Goal: Task Accomplishment & Management: Use online tool/utility

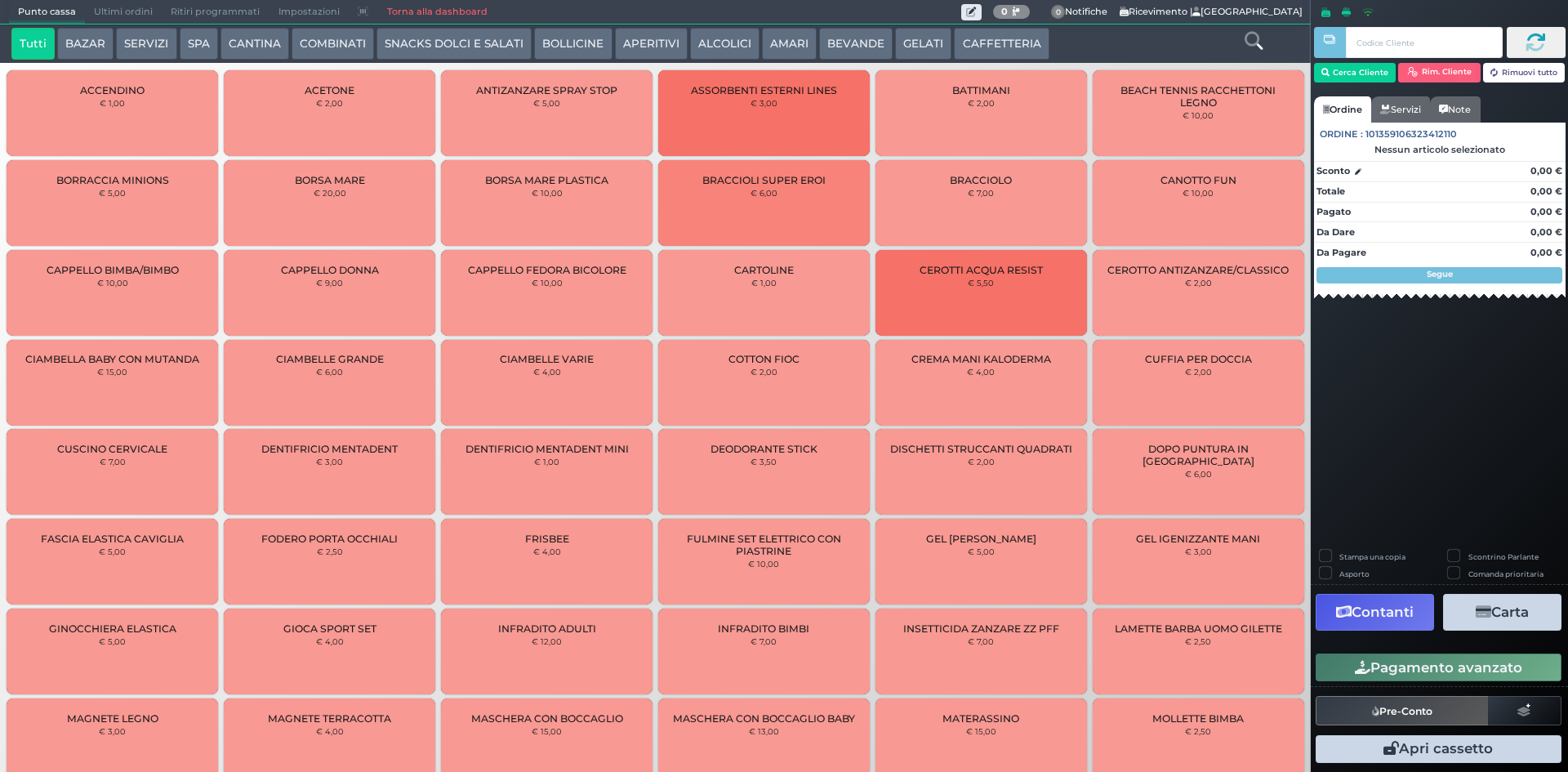
click at [905, 44] on button "GELATI" at bounding box center [923, 44] width 57 height 33
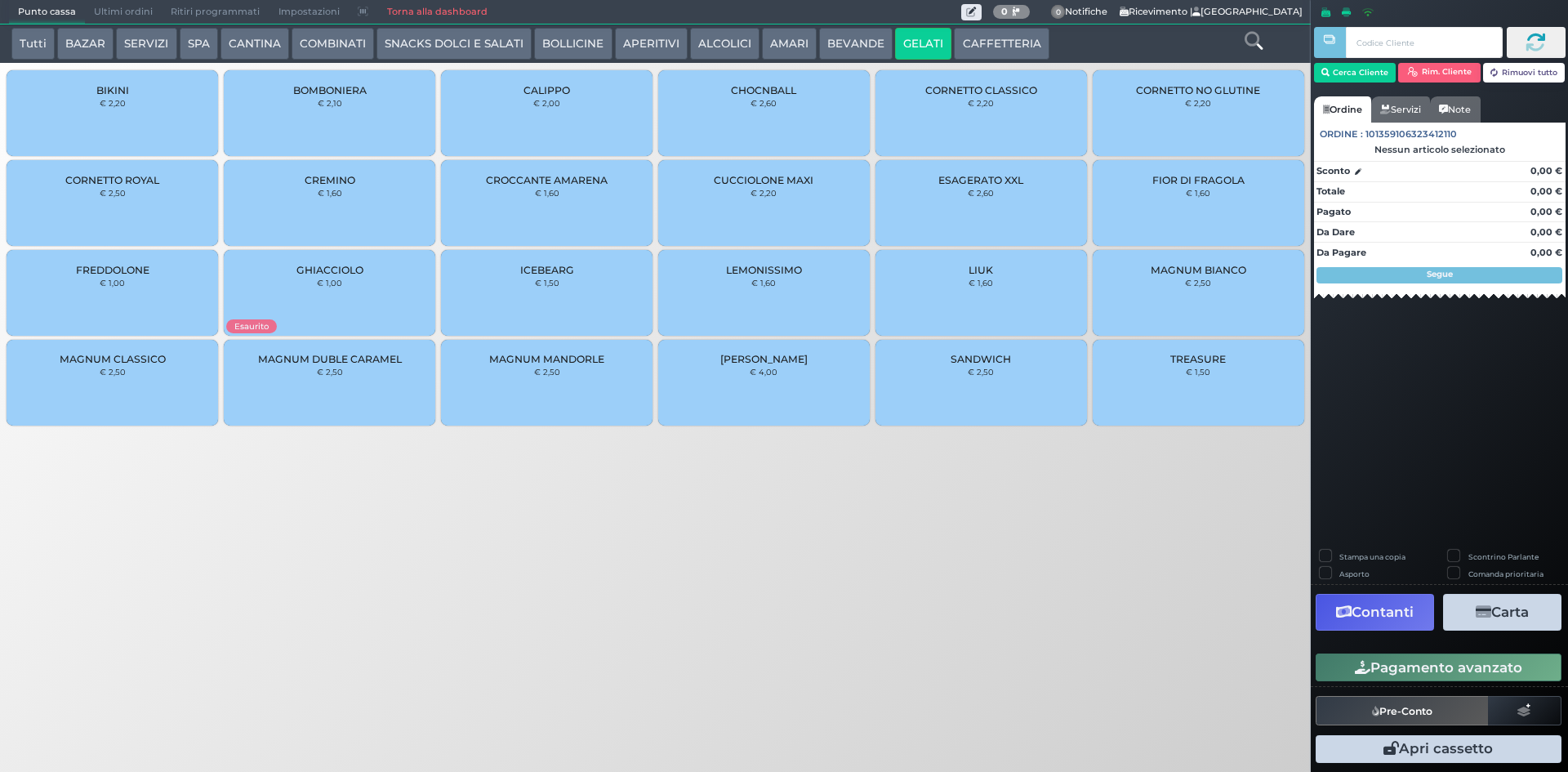
click at [865, 39] on button "BEVANDE" at bounding box center [856, 44] width 74 height 33
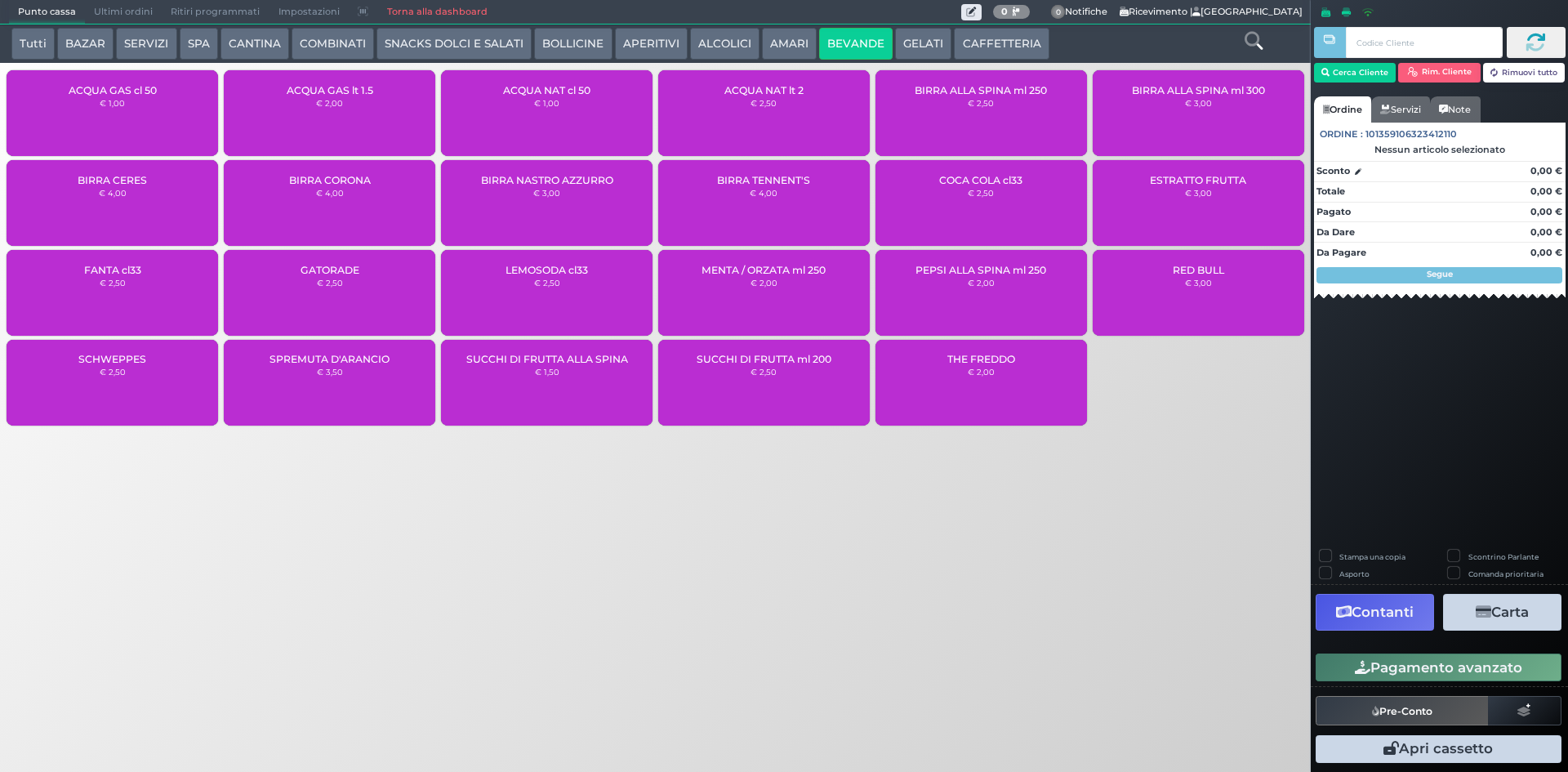
click at [132, 113] on div "ACQUA GAS cl 50 € 1,00" at bounding box center [112, 113] width 212 height 86
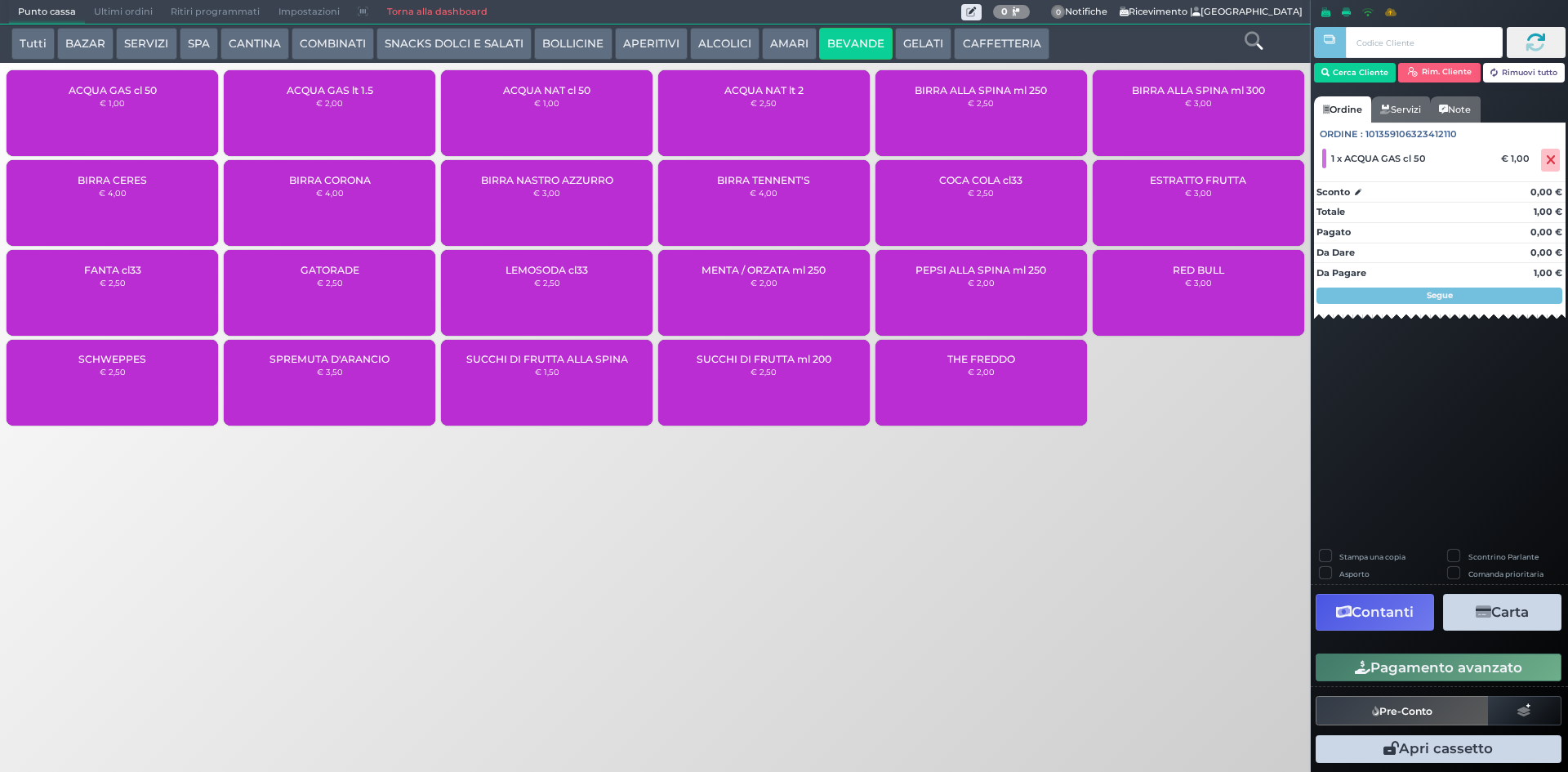
click at [132, 113] on div "ACQUA GAS cl 50 € 1,00" at bounding box center [112, 113] width 212 height 86
click at [1426, 675] on button "Pagamento avanzato" at bounding box center [1438, 667] width 246 height 27
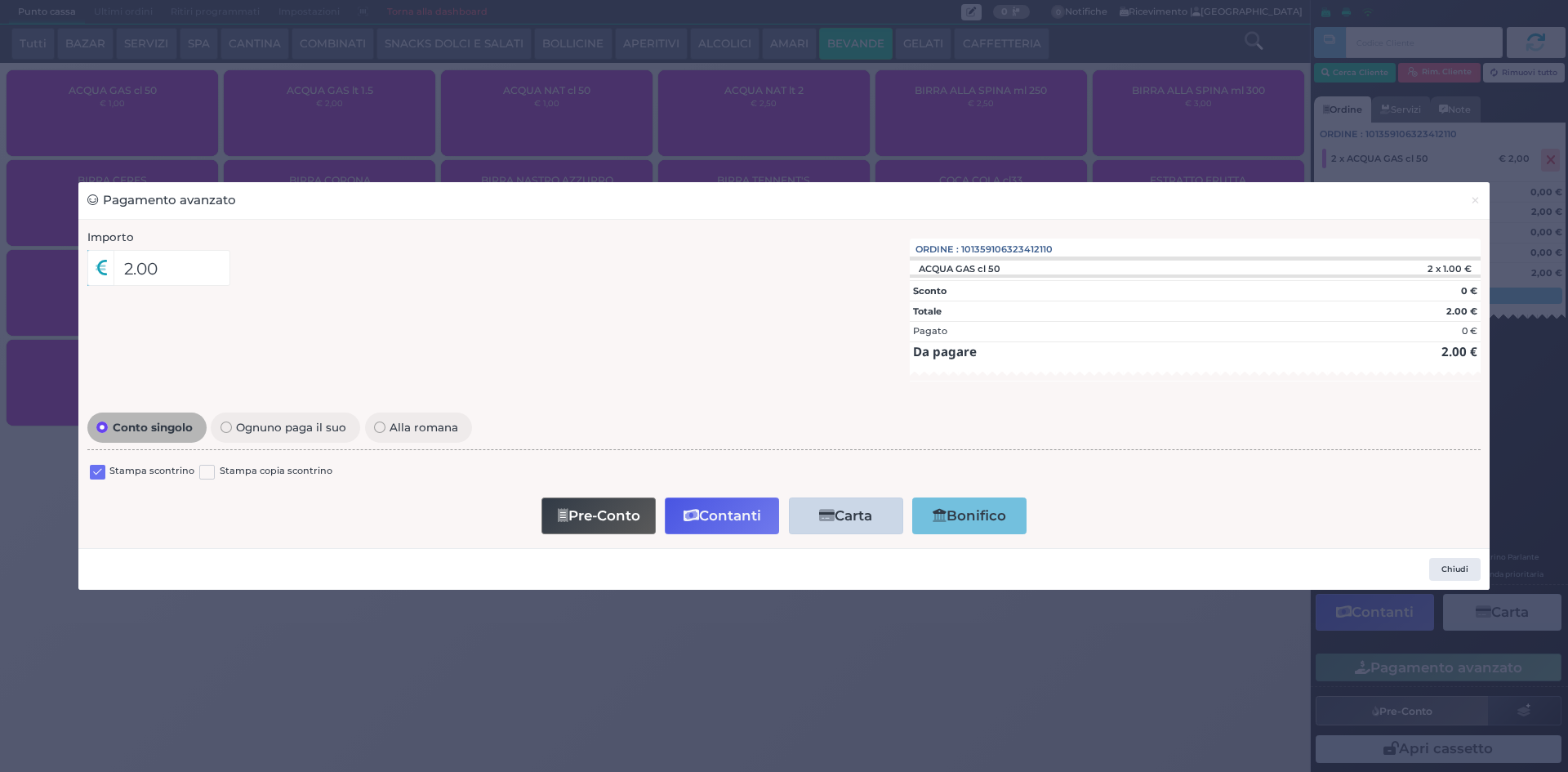
click at [122, 478] on label "Stampa scontrino" at bounding box center [152, 472] width 85 height 15
click at [120, 468] on label "Stampa scontrino" at bounding box center [152, 472] width 85 height 15
click at [168, 464] on label "Stampa scontrino" at bounding box center [152, 472] width 85 height 15
click at [153, 487] on div "Stampa scontrino Stampa copia scontrino" at bounding box center [784, 473] width 1393 height 39
click at [99, 471] on label at bounding box center [98, 473] width 15 height 15
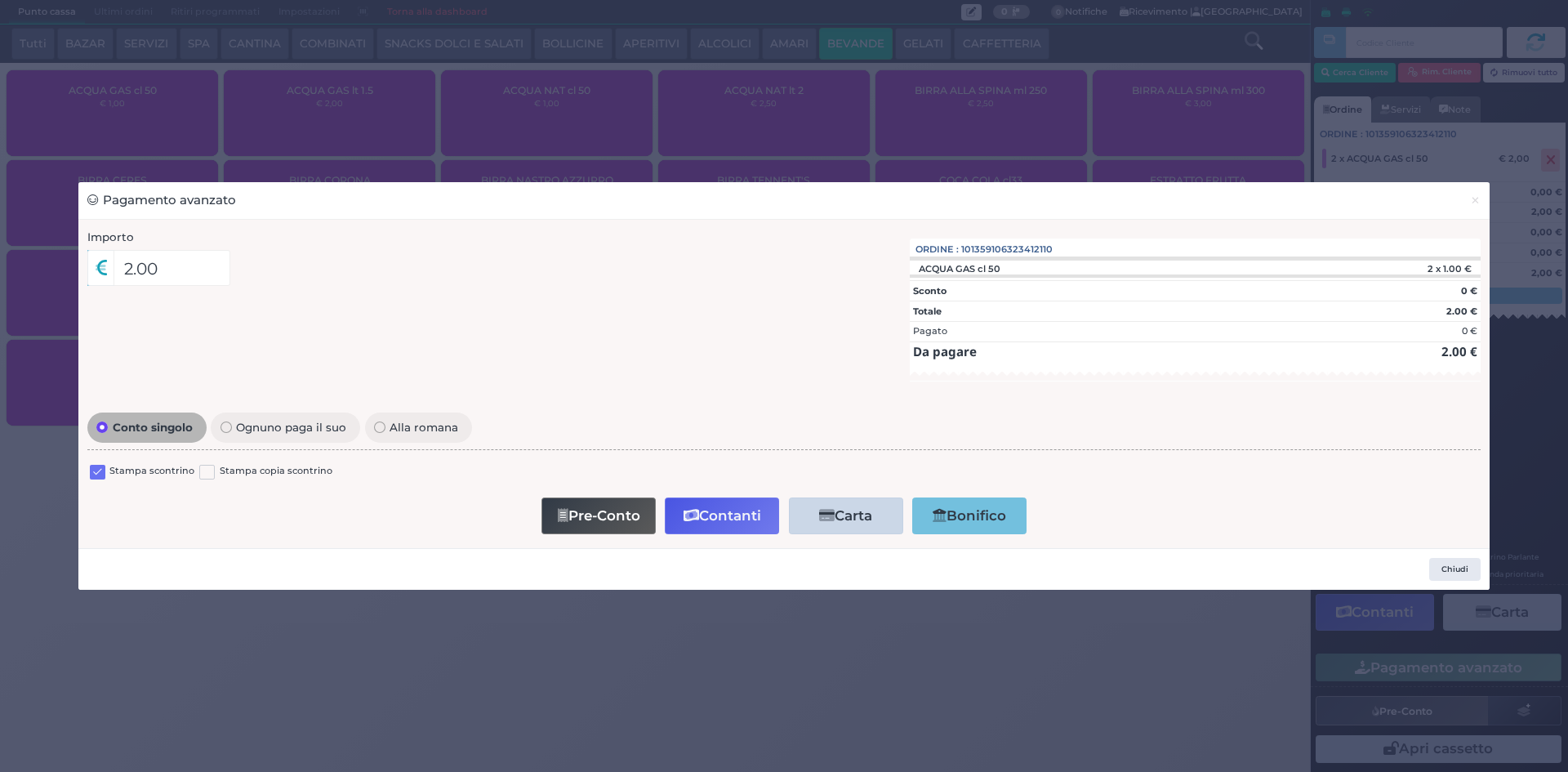
click at [0, 0] on input "checkbox" at bounding box center [0, 0] width 0 height 0
click at [709, 517] on button "Contanti" at bounding box center [721, 516] width 114 height 37
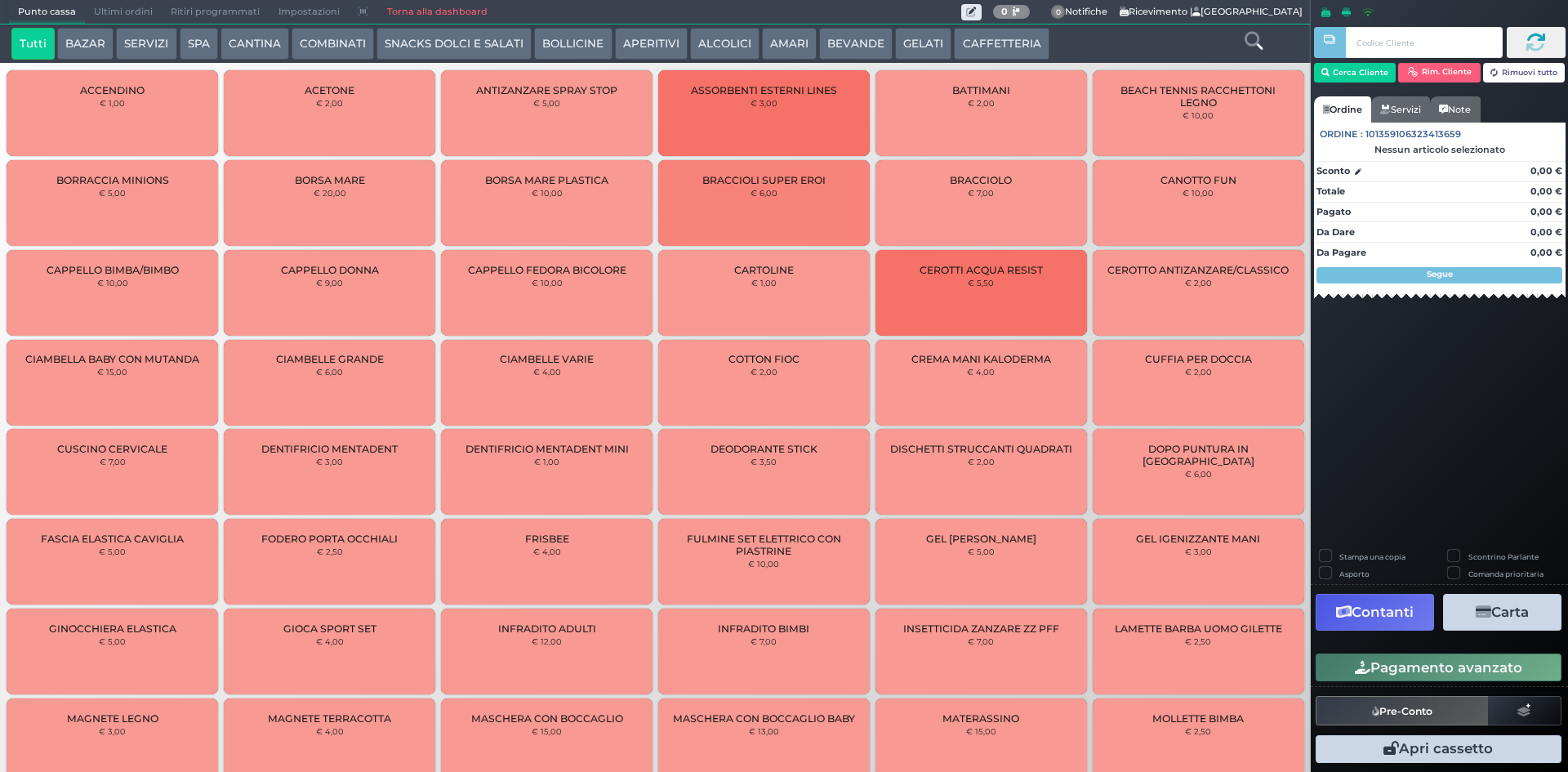
click at [106, 9] on span "Ultimi ordini" at bounding box center [123, 12] width 76 height 23
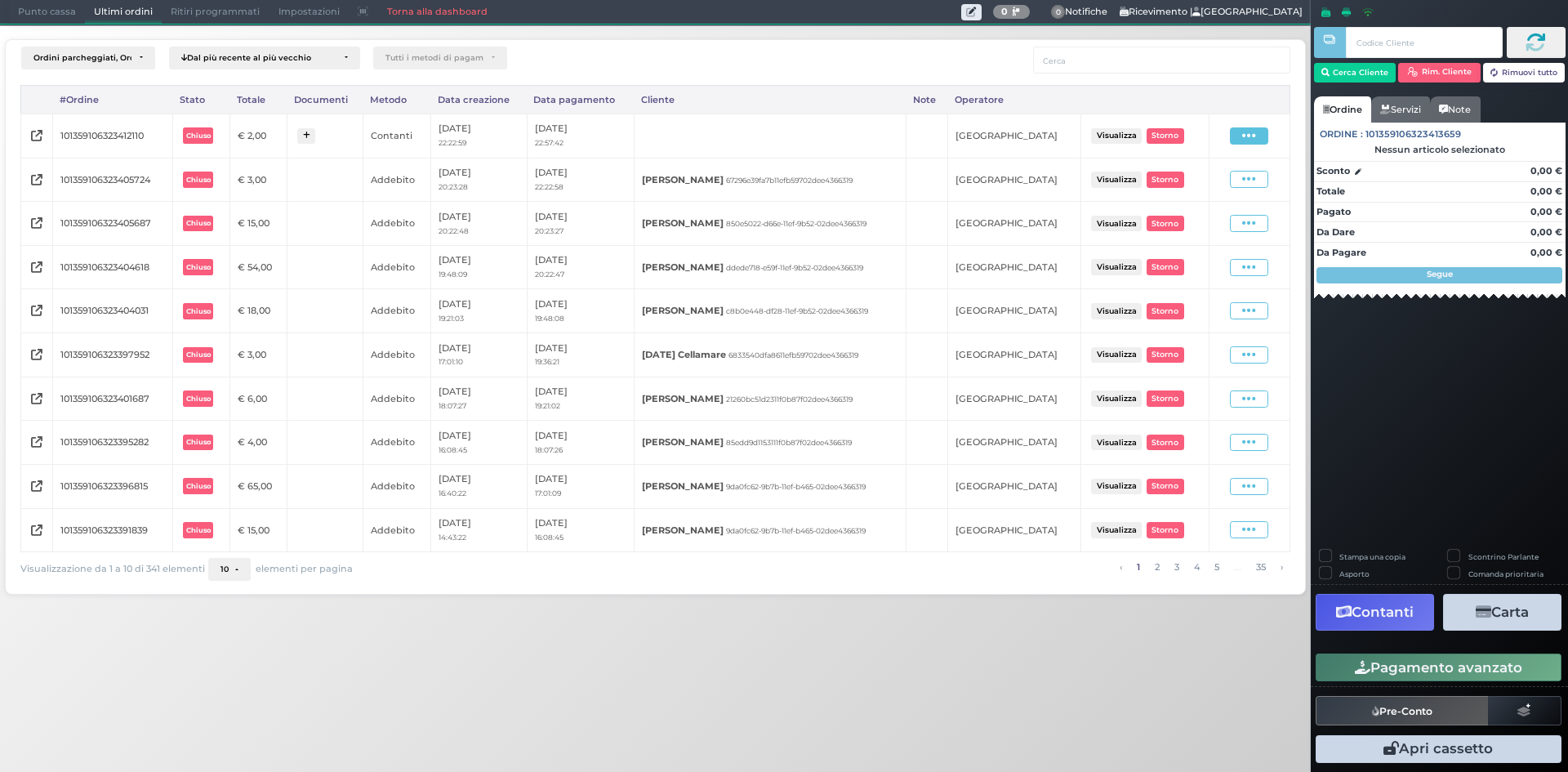
click at [1252, 130] on icon at bounding box center [1249, 136] width 14 height 15
click at [1173, 184] on icon at bounding box center [1170, 184] width 9 height 9
click at [36, 15] on span "Punto cassa" at bounding box center [46, 12] width 76 height 23
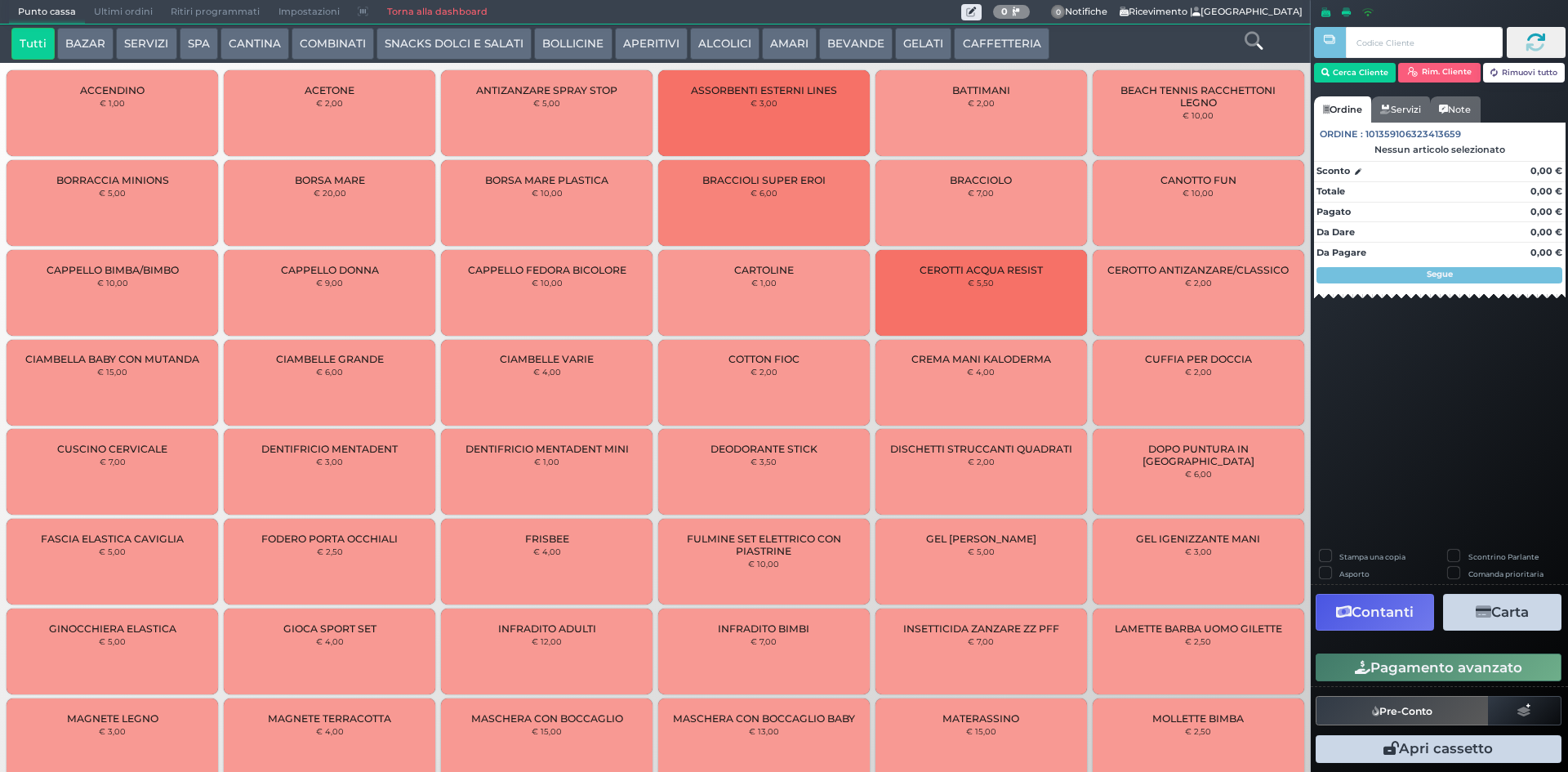
click at [835, 39] on button "BEVANDE" at bounding box center [856, 44] width 74 height 33
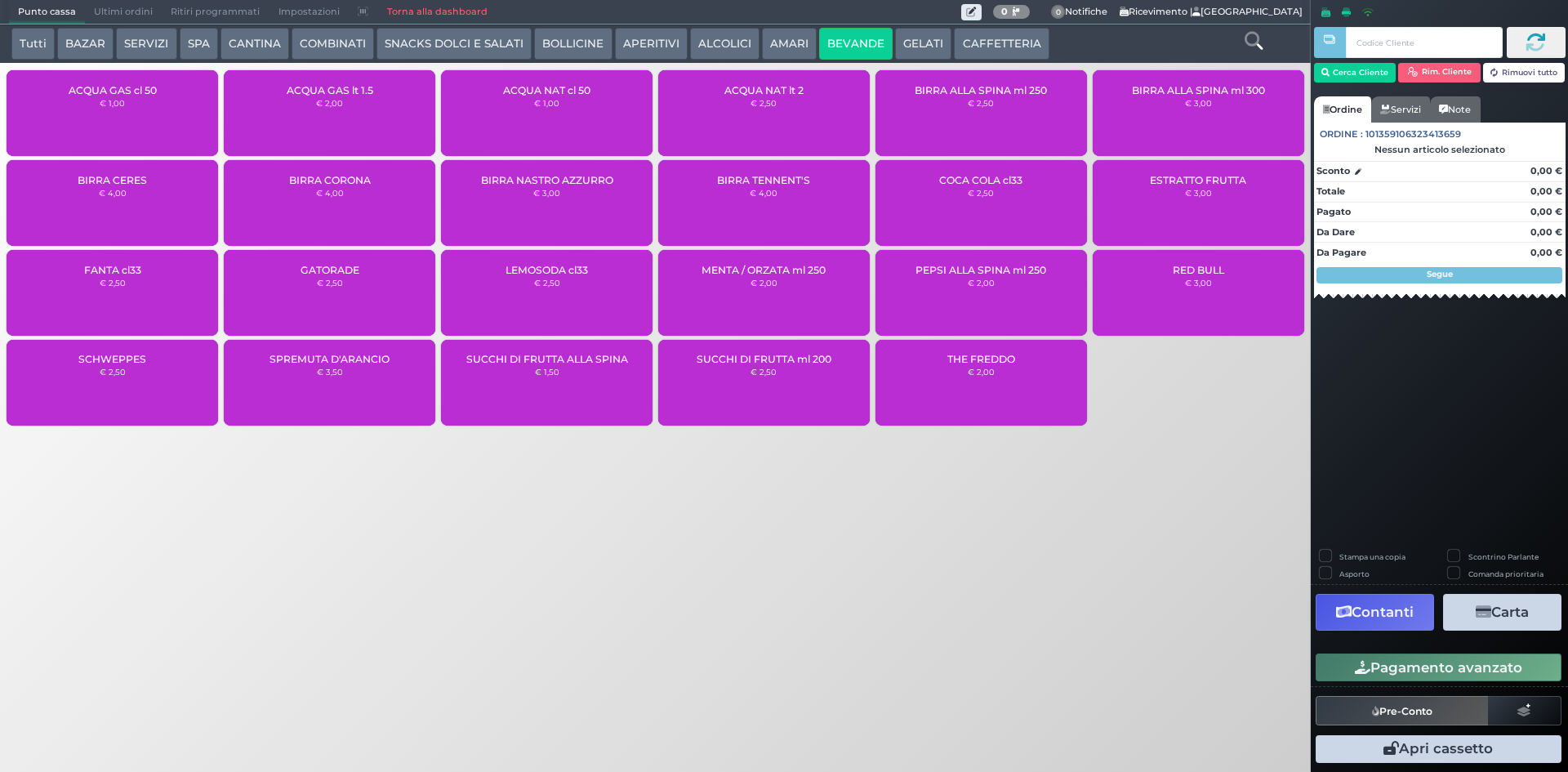
click at [895, 35] on button "GELATI" at bounding box center [923, 44] width 57 height 33
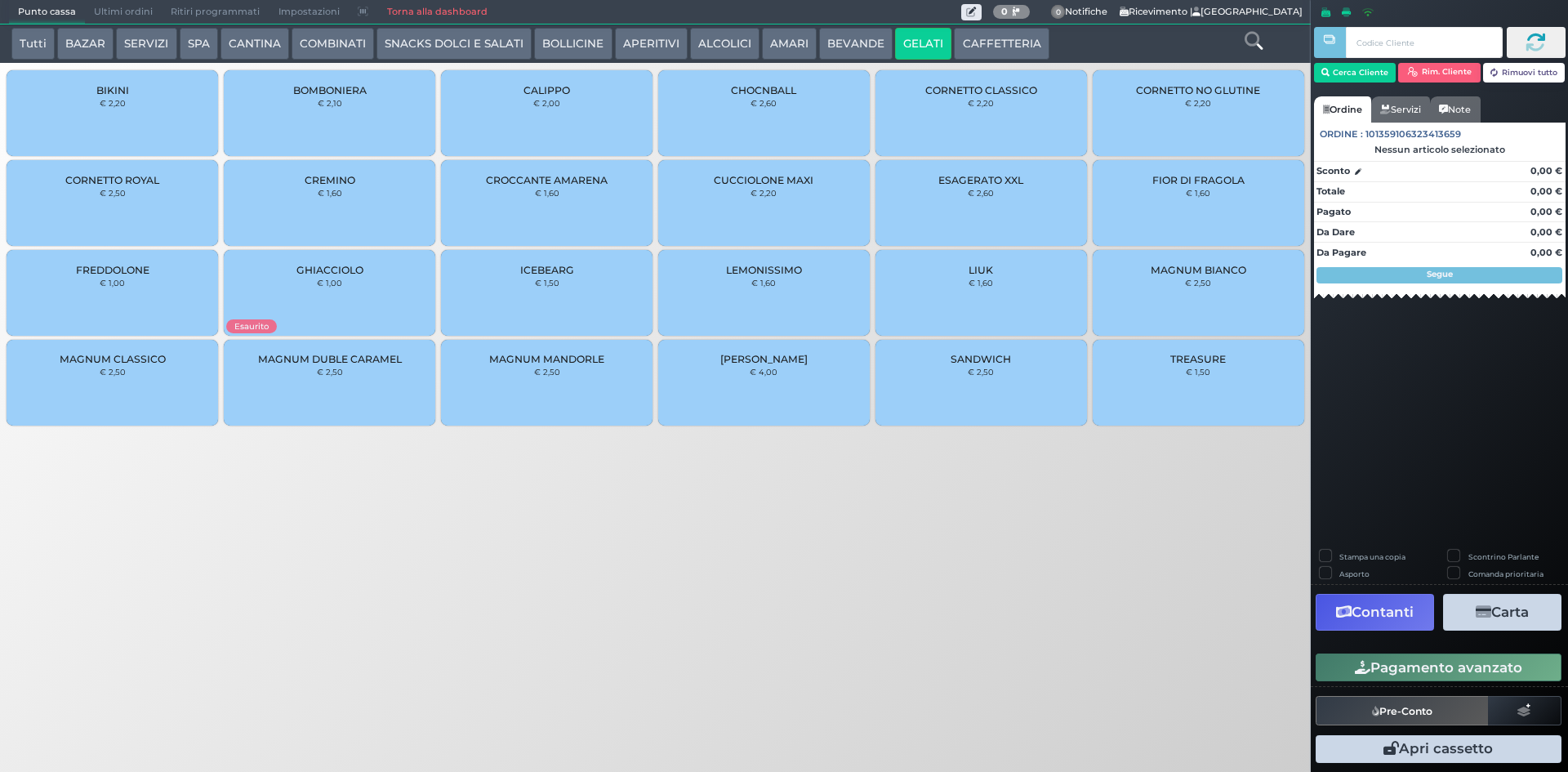
click at [1185, 384] on div "TREASURE € 1,50" at bounding box center [1198, 383] width 212 height 86
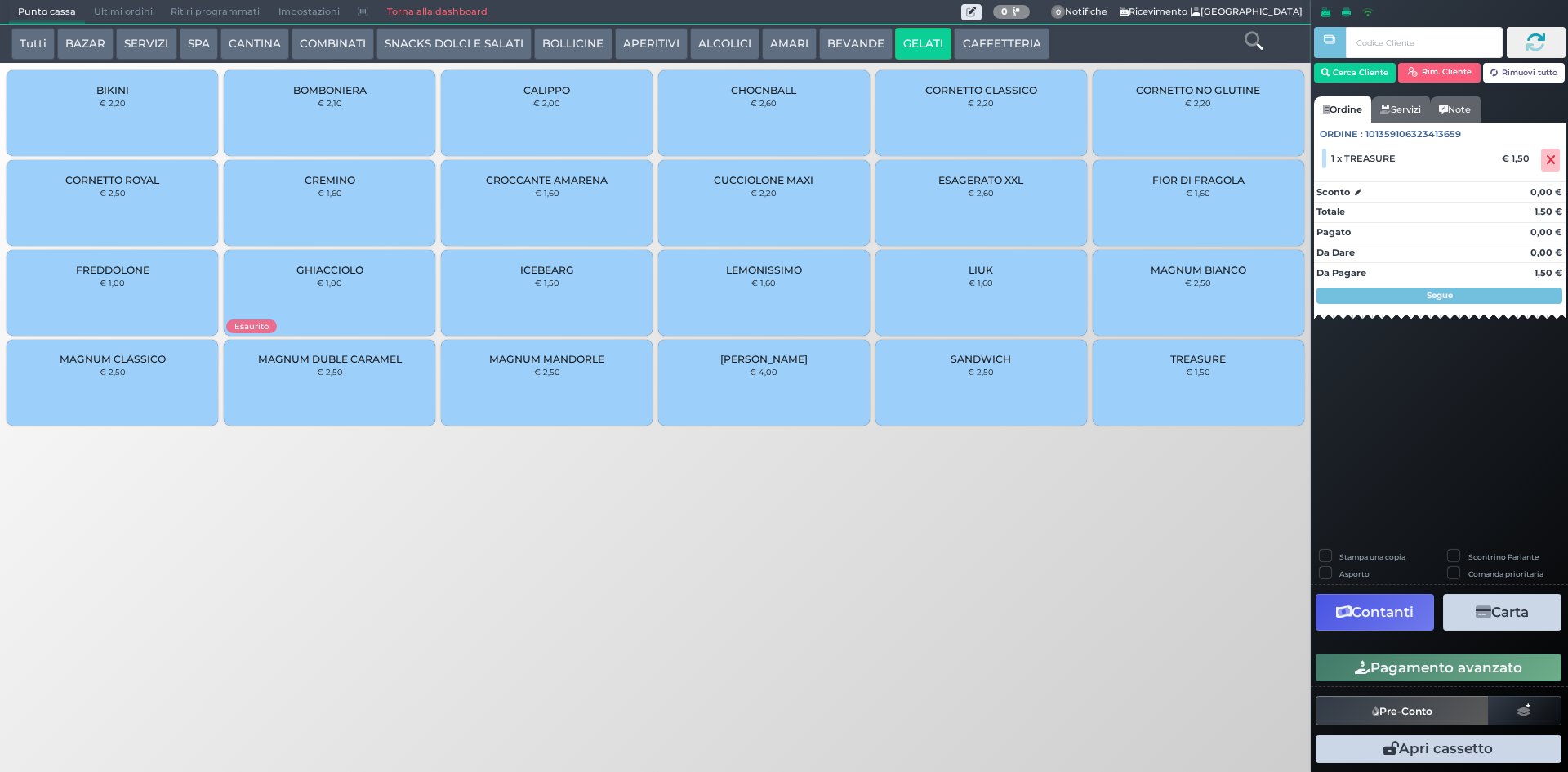
click at [556, 183] on span "CROCCANTE AMARENA" at bounding box center [546, 180] width 122 height 12
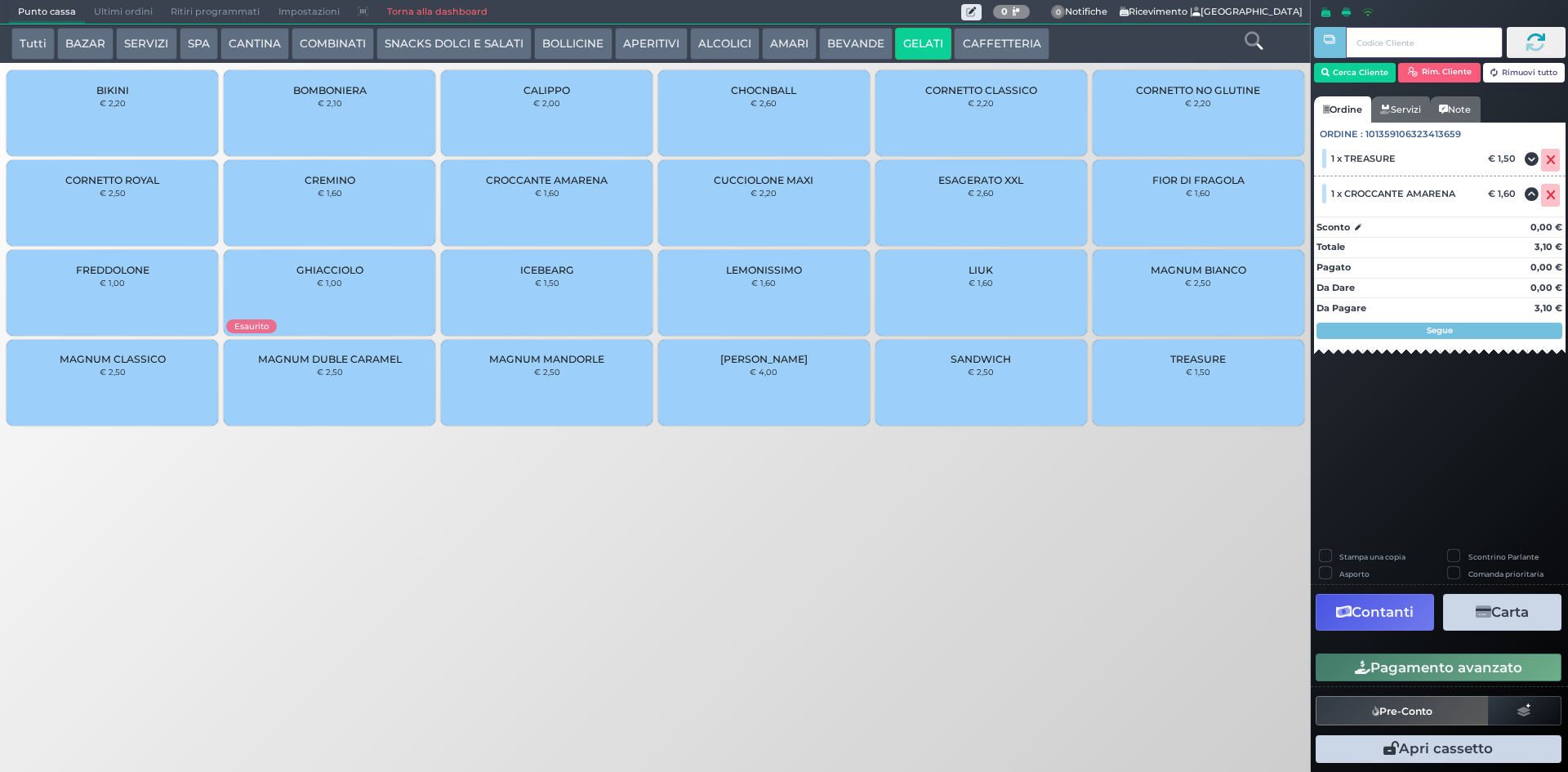
click at [1380, 49] on input "text" at bounding box center [1424, 42] width 156 height 31
click at [1363, 82] on button "Cerca Cliente" at bounding box center [1355, 72] width 82 height 20
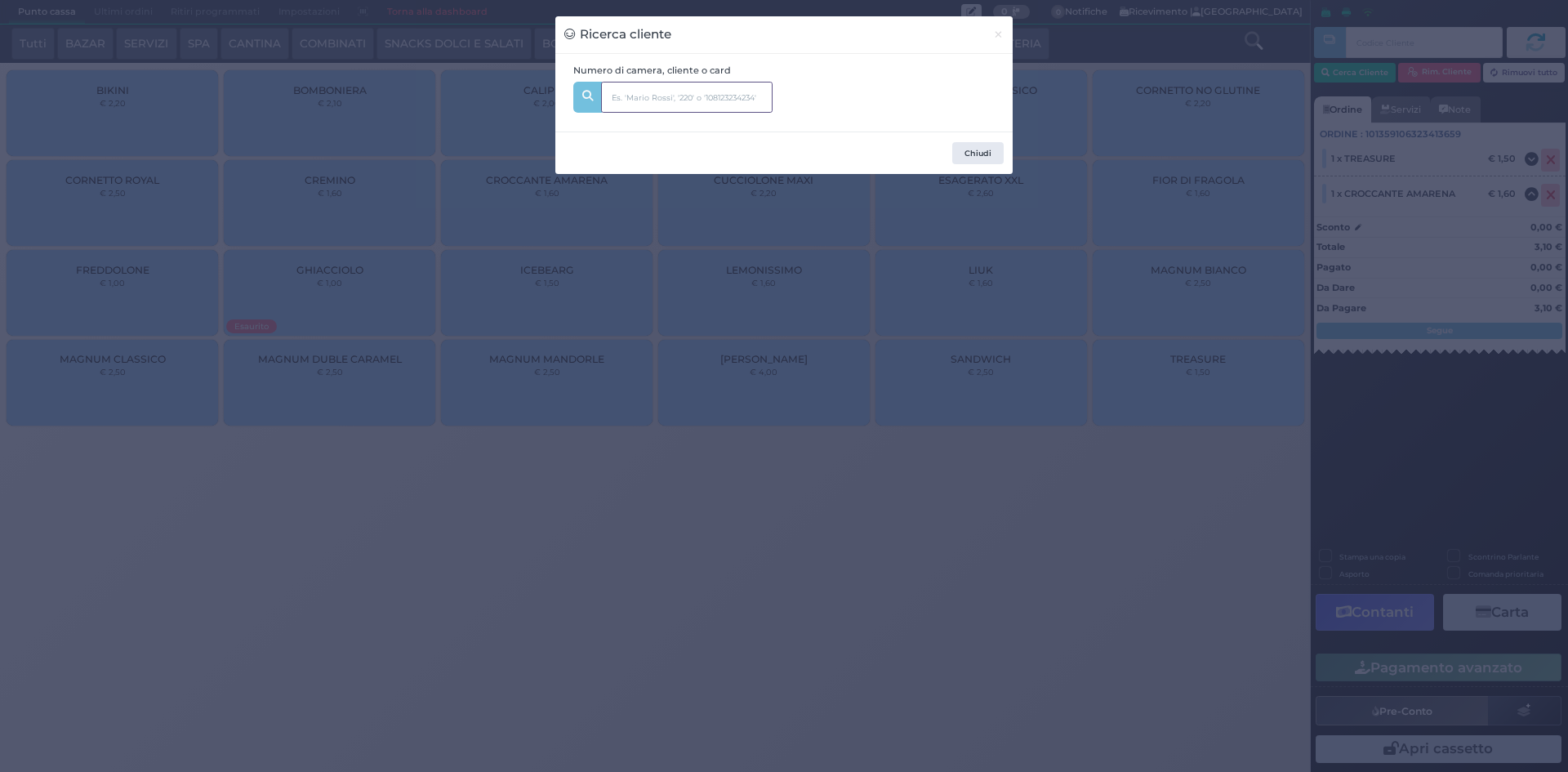
click at [706, 93] on input "text" at bounding box center [687, 97] width 172 height 31
type input "150"
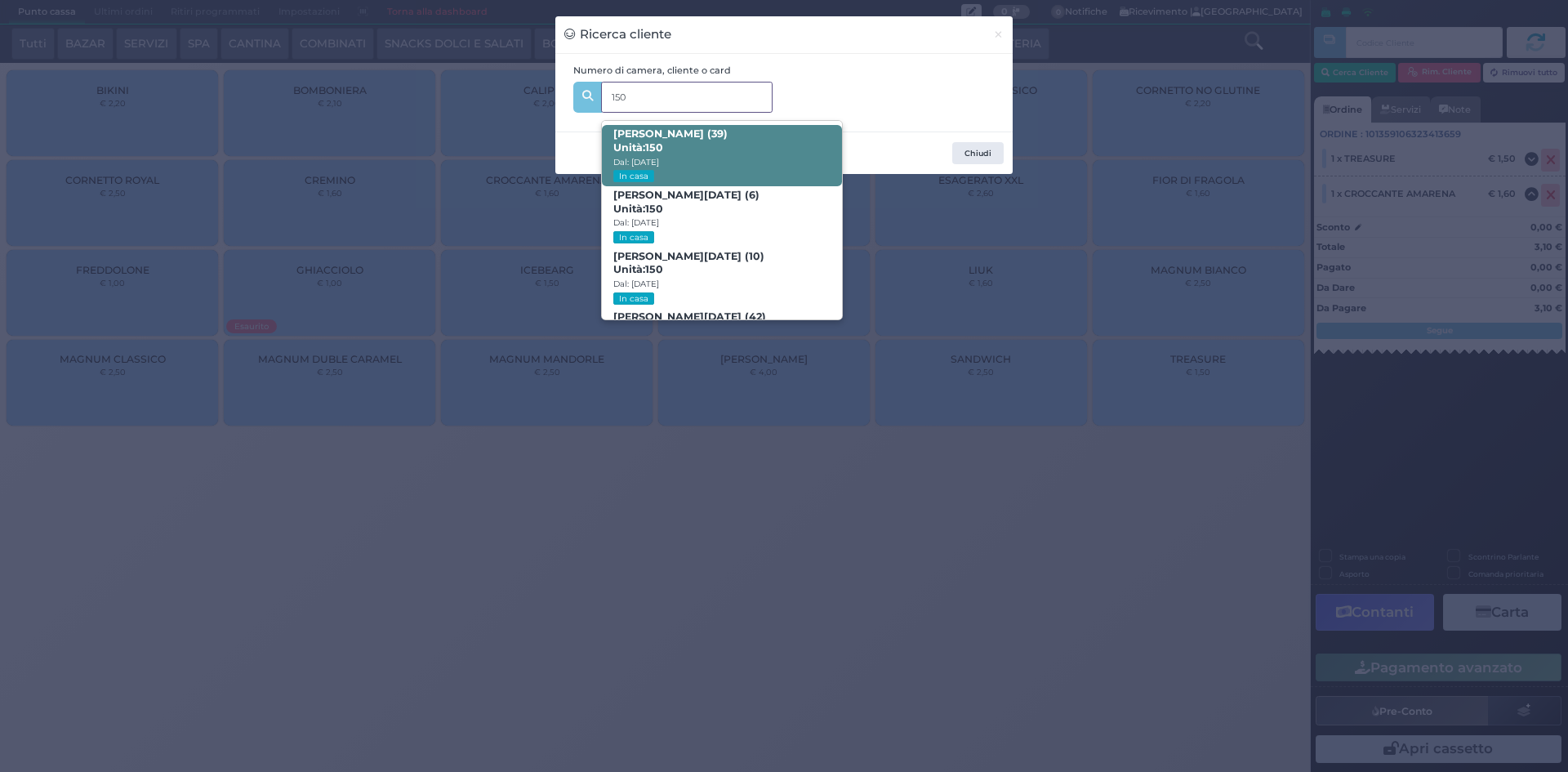
scroll to position [77, 0]
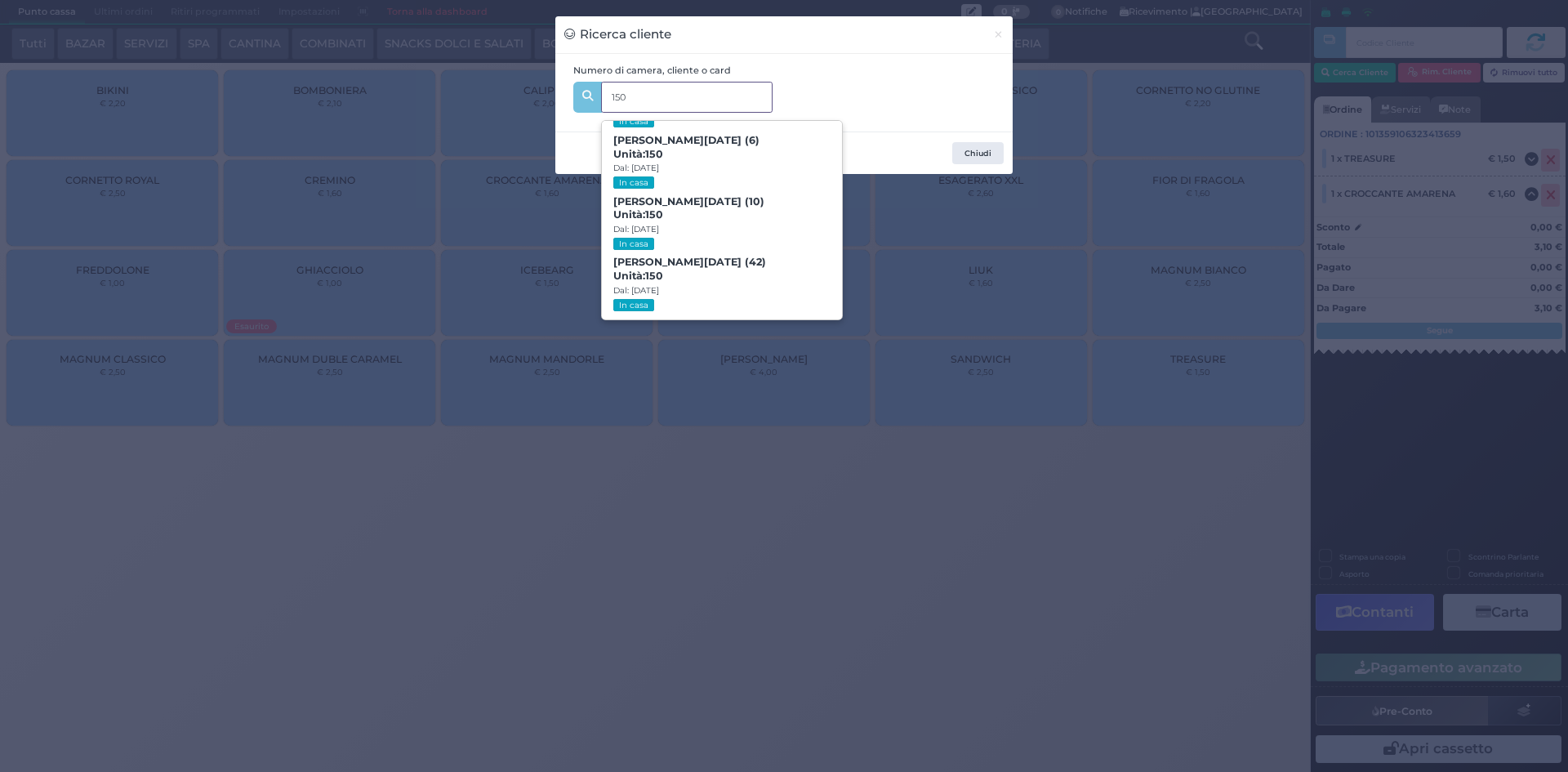
drag, startPoint x: 758, startPoint y: 261, endPoint x: 750, endPoint y: 244, distance: 18.8
click at [754, 255] on span "Gianluca De Lucia (42) Unità: 150 Dal: 17/08/2025 In casa" at bounding box center [721, 284] width 239 height 61
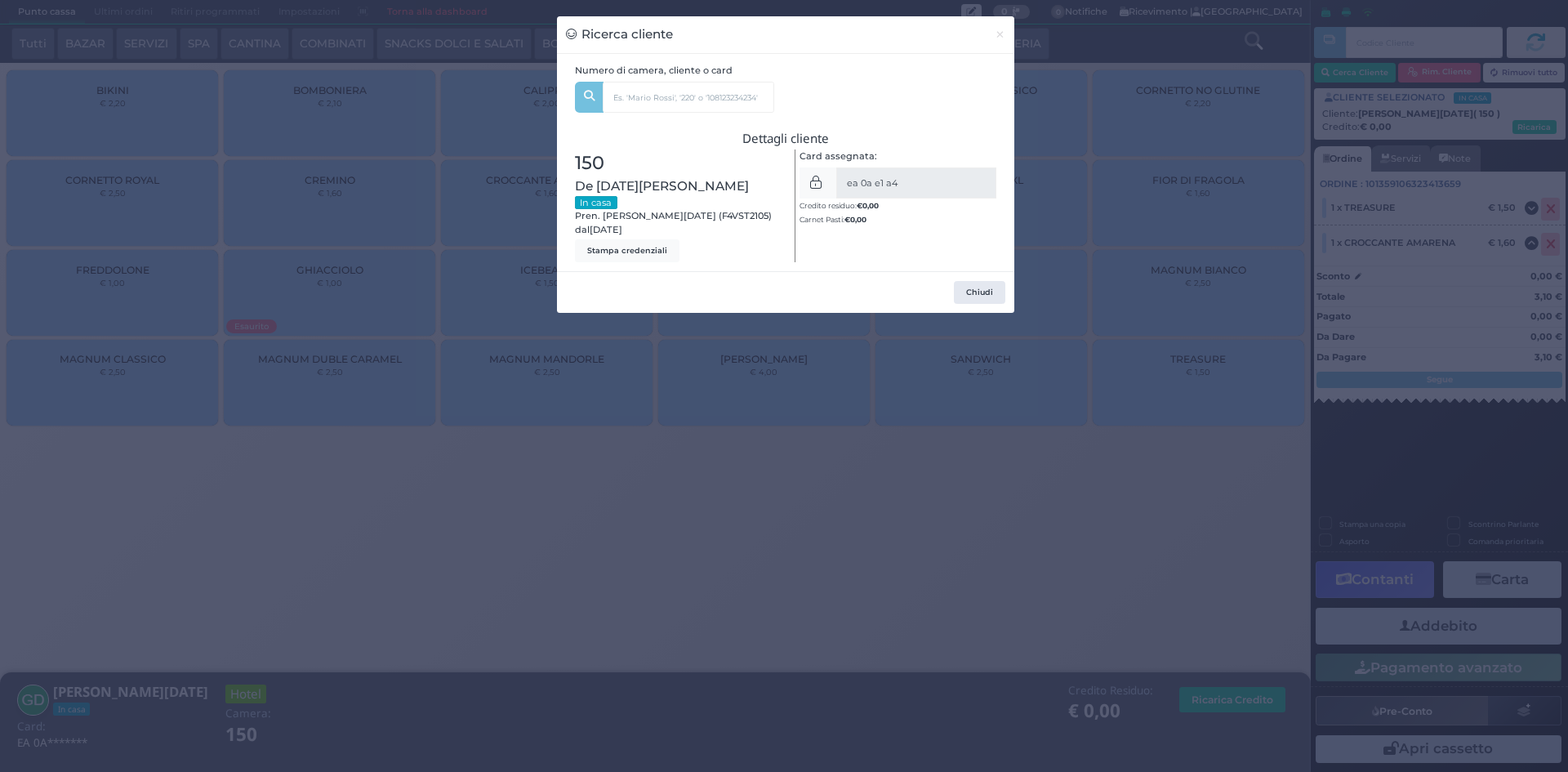
click at [1157, 270] on div "Ricerca cliente × Numero di camera, cliente o card 150 Elena Di Stravola (39) U…" at bounding box center [784, 386] width 1568 height 772
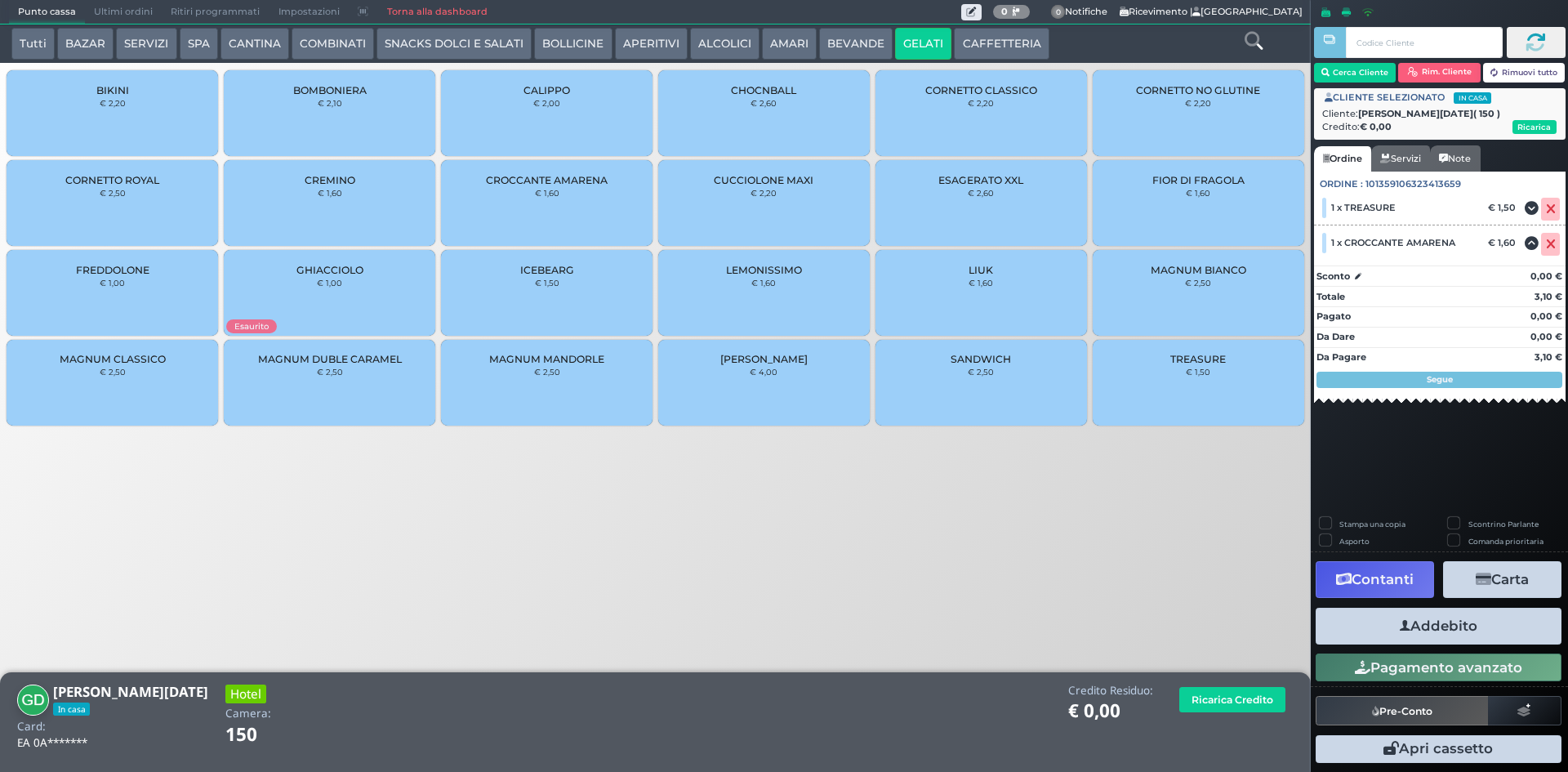
click at [1450, 626] on button "Addebito" at bounding box center [1438, 625] width 246 height 37
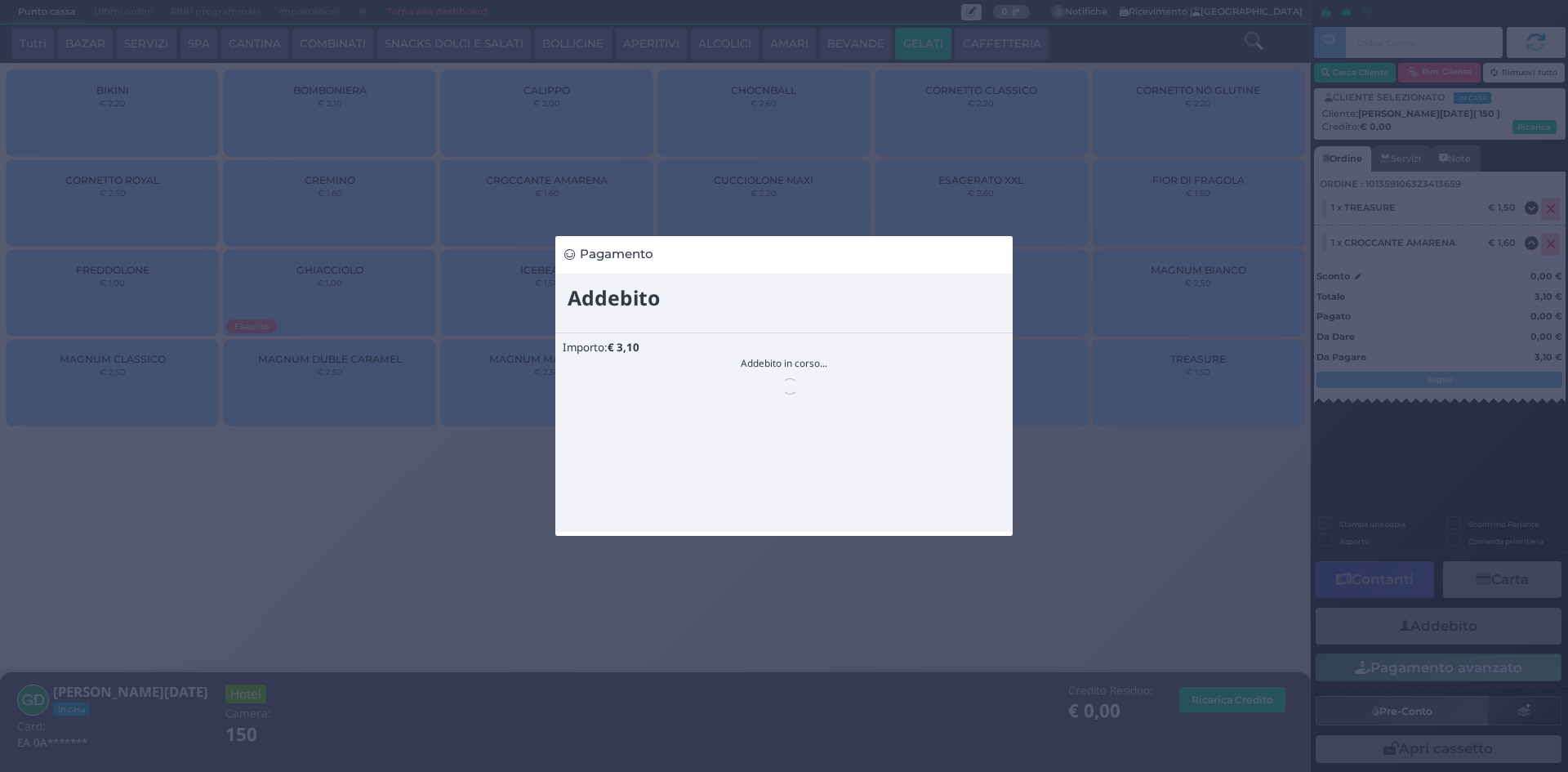
scroll to position [0, 0]
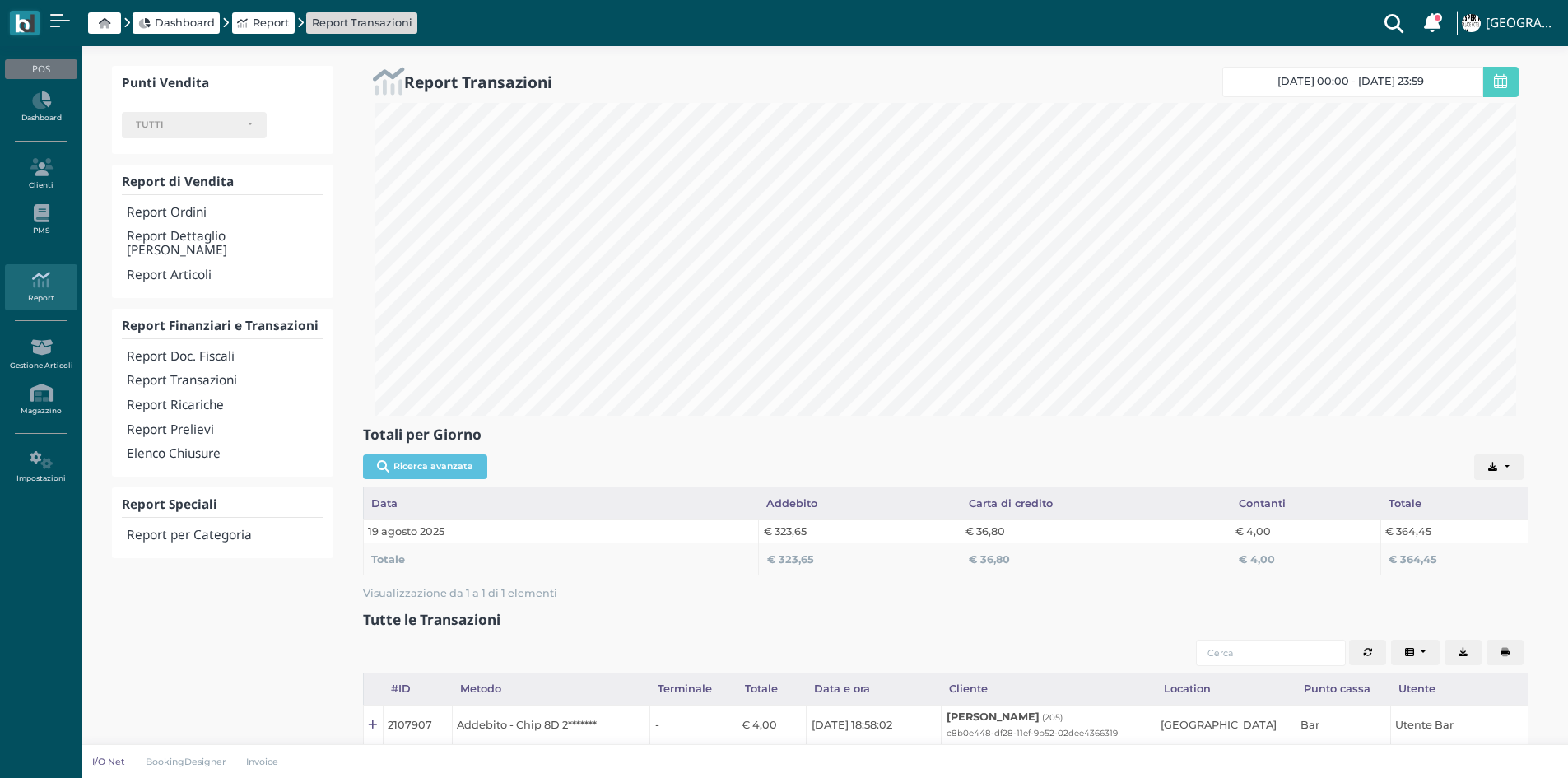
select select
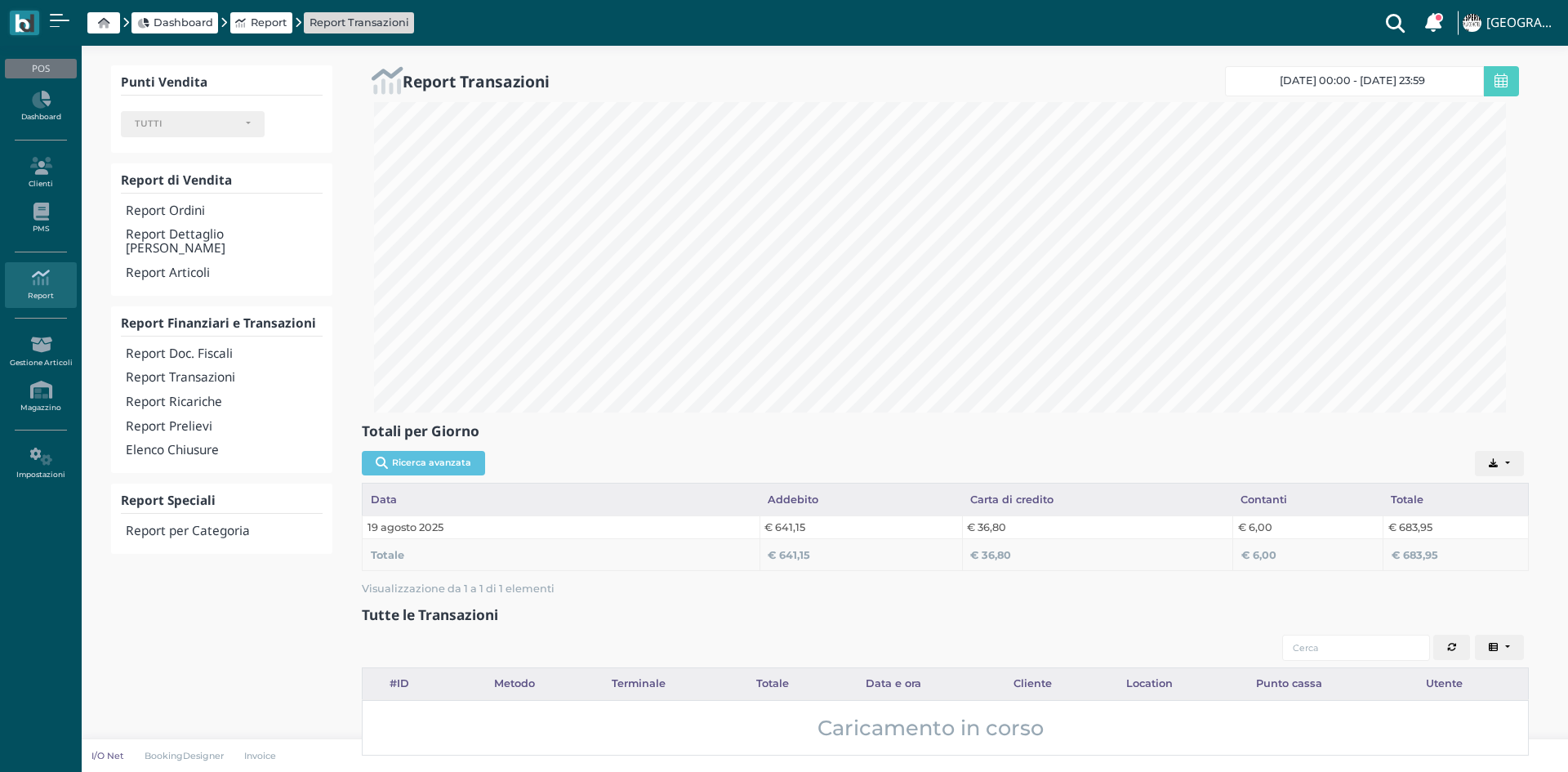
select select
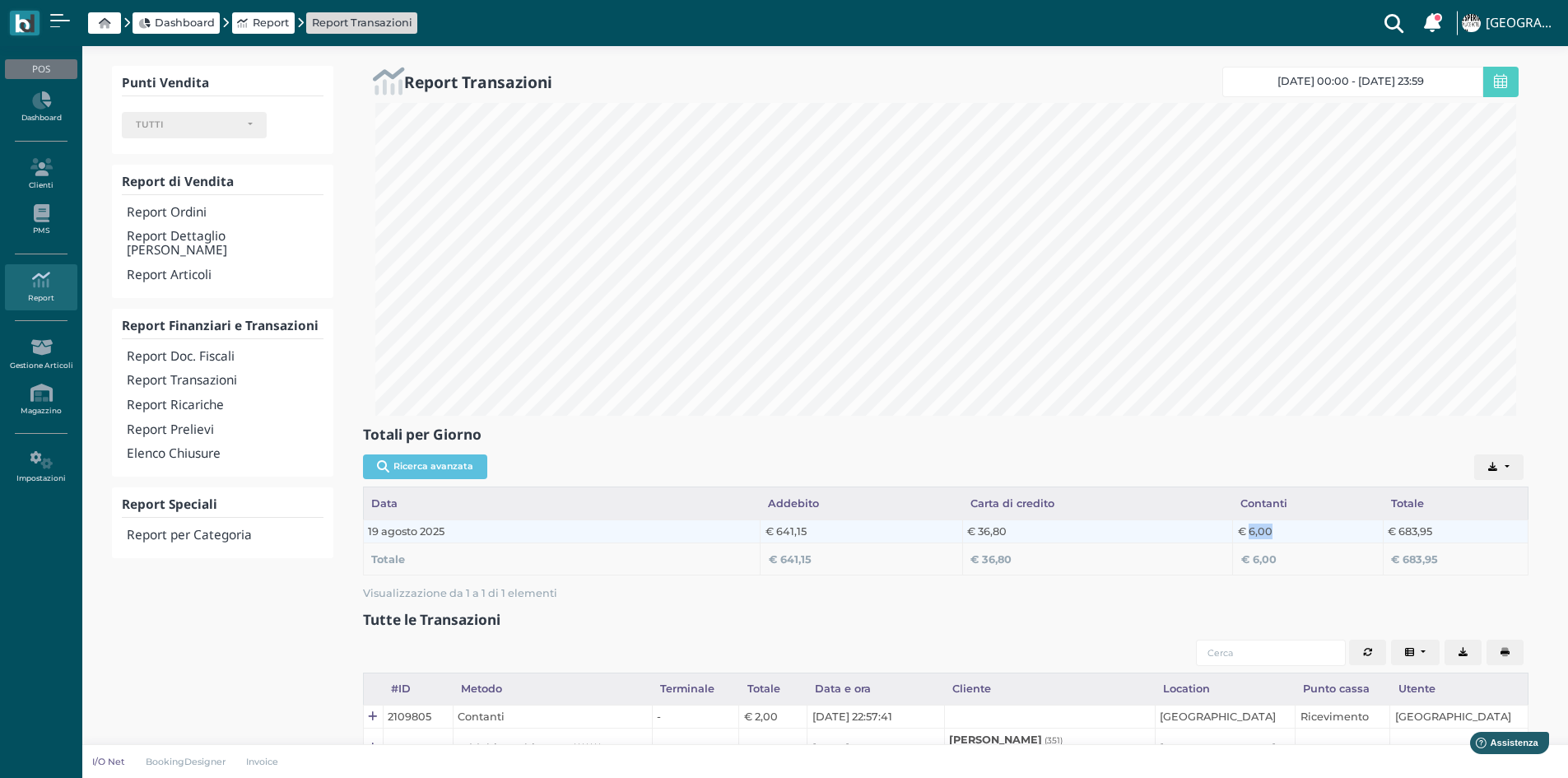
drag, startPoint x: 1247, startPoint y: 531, endPoint x: 1274, endPoint y: 531, distance: 27.0
click at [1274, 531] on td "€ 6,00" at bounding box center [1307, 531] width 150 height 23
drag, startPoint x: 1271, startPoint y: 530, endPoint x: 1223, endPoint y: 532, distance: 48.0
click at [1223, 532] on tr "19 agosto 2025 € 641,15 € 36,80 € 6,00 € 683,95" at bounding box center [945, 531] width 1164 height 23
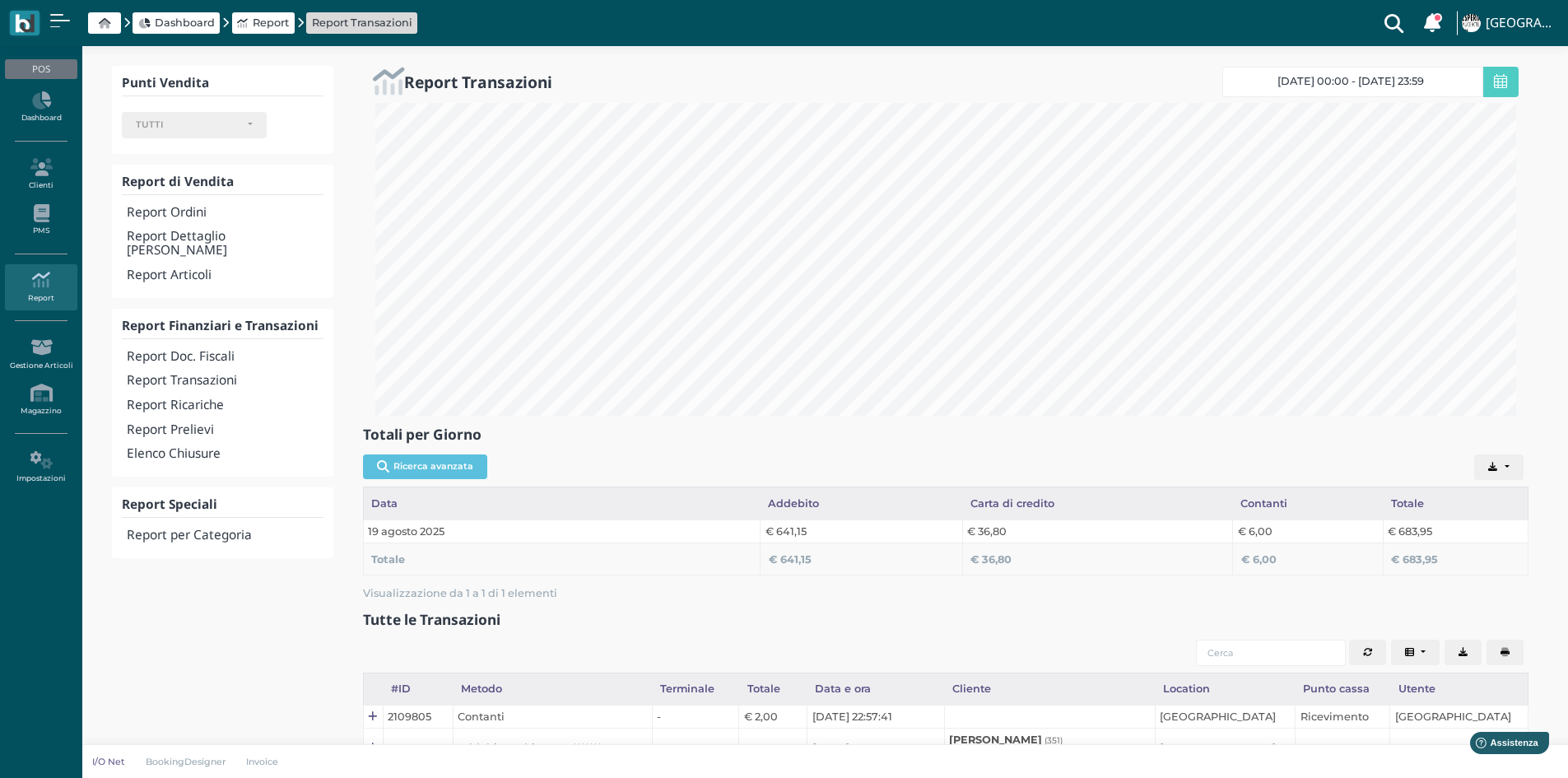
click at [1208, 545] on th "€ 36,80" at bounding box center [1097, 558] width 270 height 32
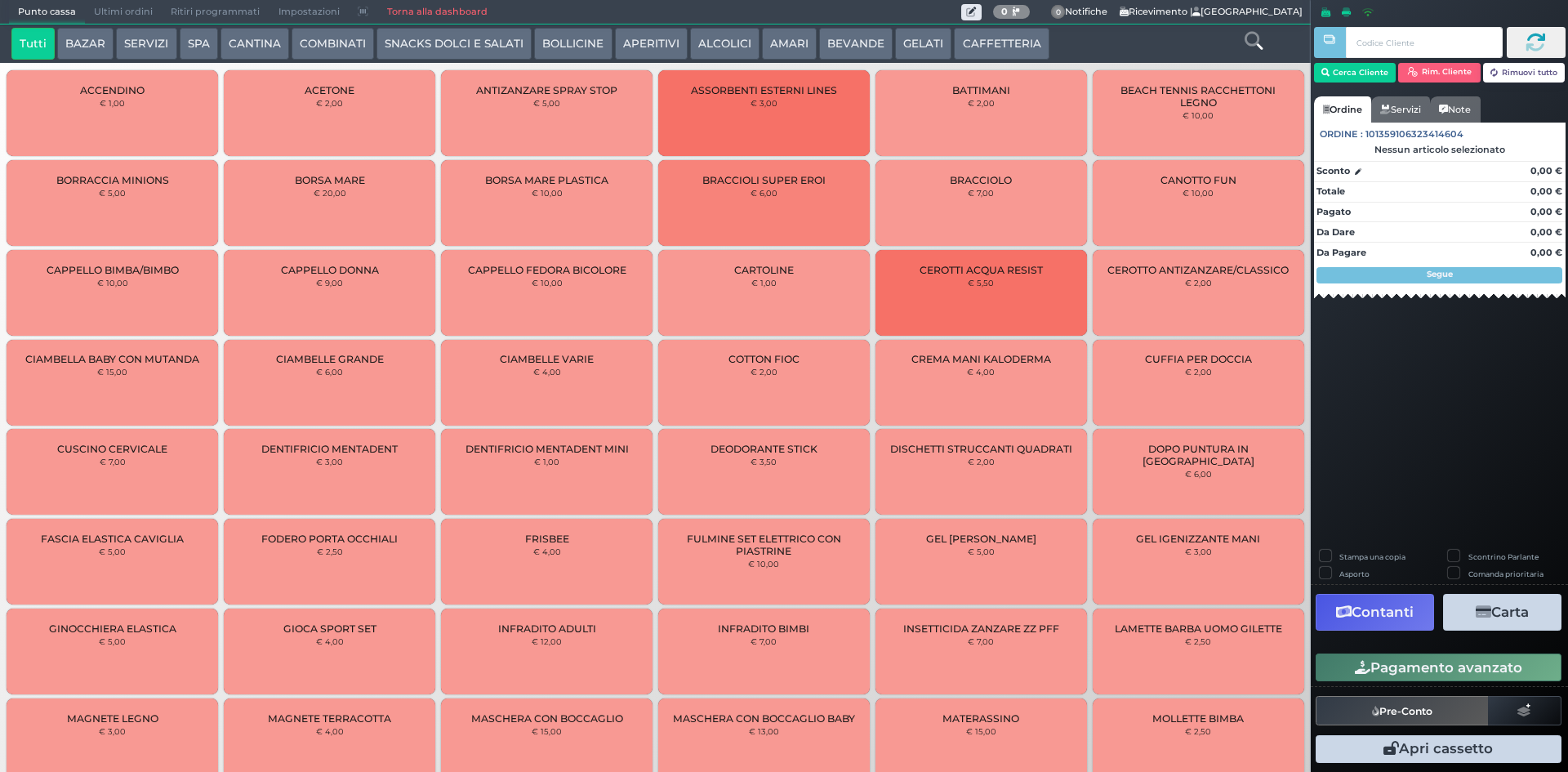
click at [93, 43] on button "BAZAR" at bounding box center [86, 44] width 57 height 33
click at [1263, 39] on icon at bounding box center [1253, 40] width 18 height 18
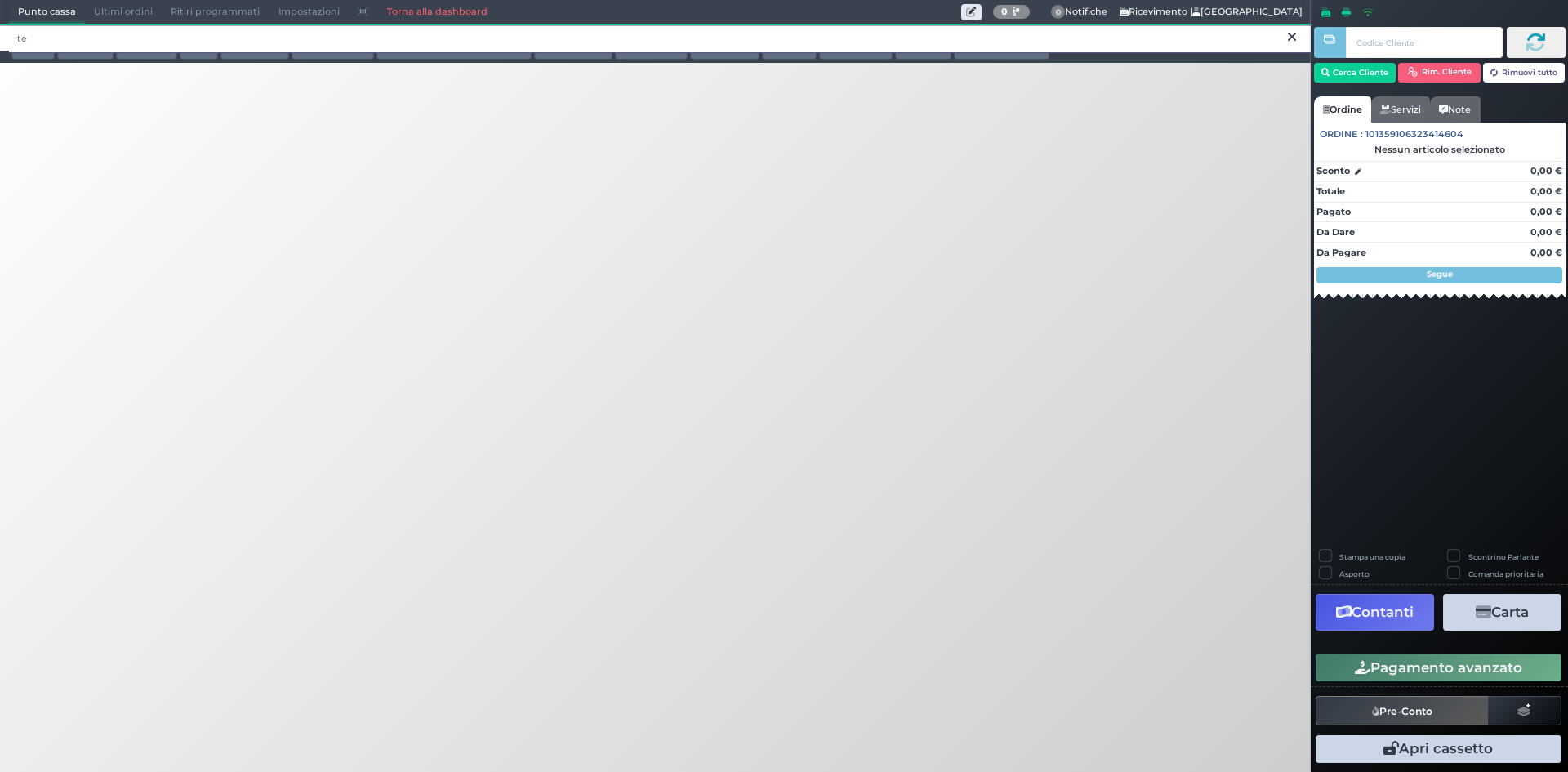
type input "t"
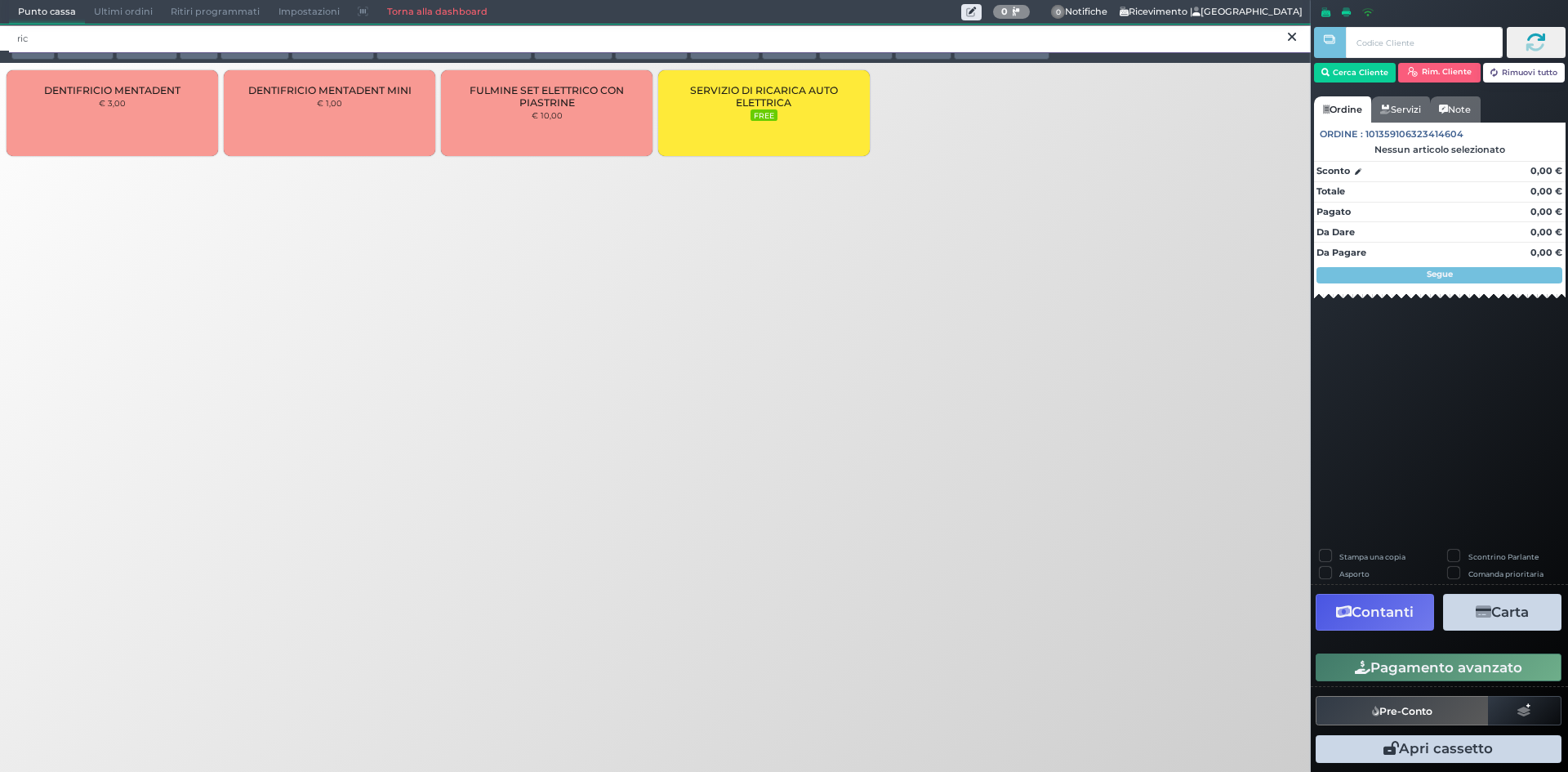
type input "ric"
click at [697, 87] on span "SERVIZIO DI RICARICA AUTO ELETTRICA" at bounding box center [764, 96] width 184 height 25
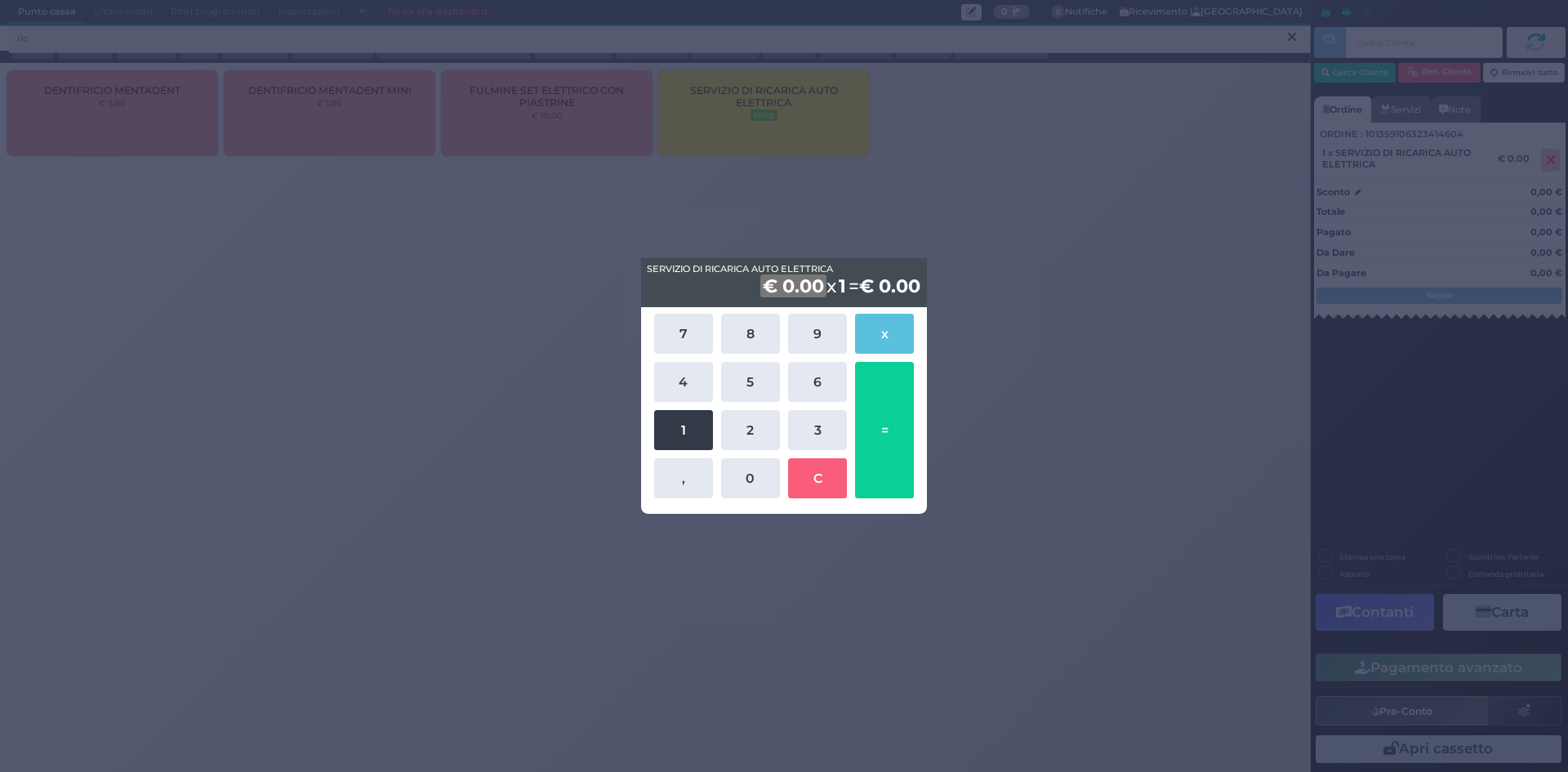
click at [679, 435] on button "1" at bounding box center [684, 430] width 59 height 40
click at [741, 439] on button "2" at bounding box center [751, 430] width 59 height 40
click at [673, 475] on button "," at bounding box center [684, 478] width 59 height 40
click at [684, 388] on button "4" at bounding box center [684, 382] width 59 height 40
click at [881, 452] on button "=" at bounding box center [884, 430] width 59 height 136
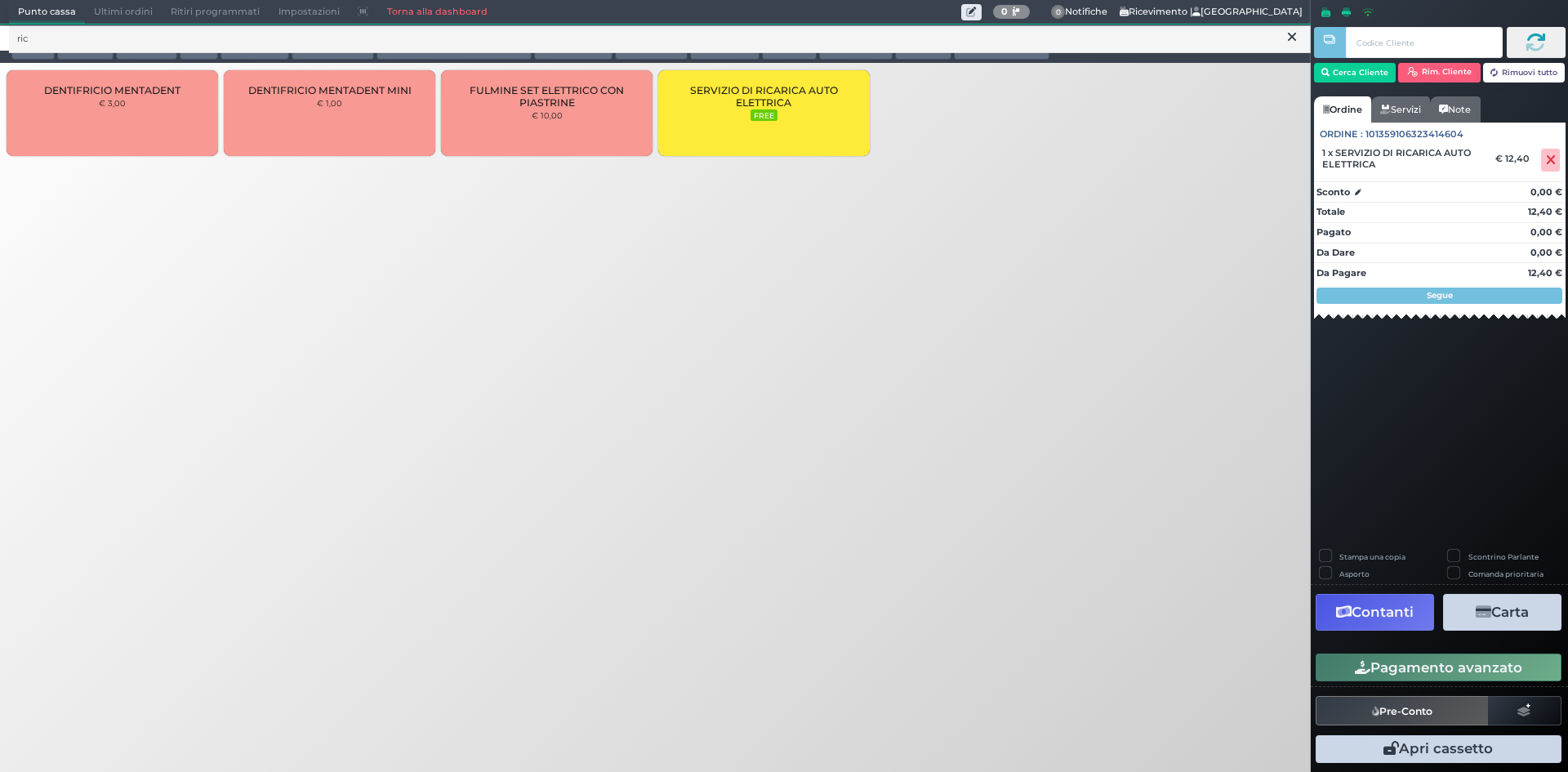
click at [1378, 675] on button "Pagamento avanzato" at bounding box center [1438, 667] width 246 height 27
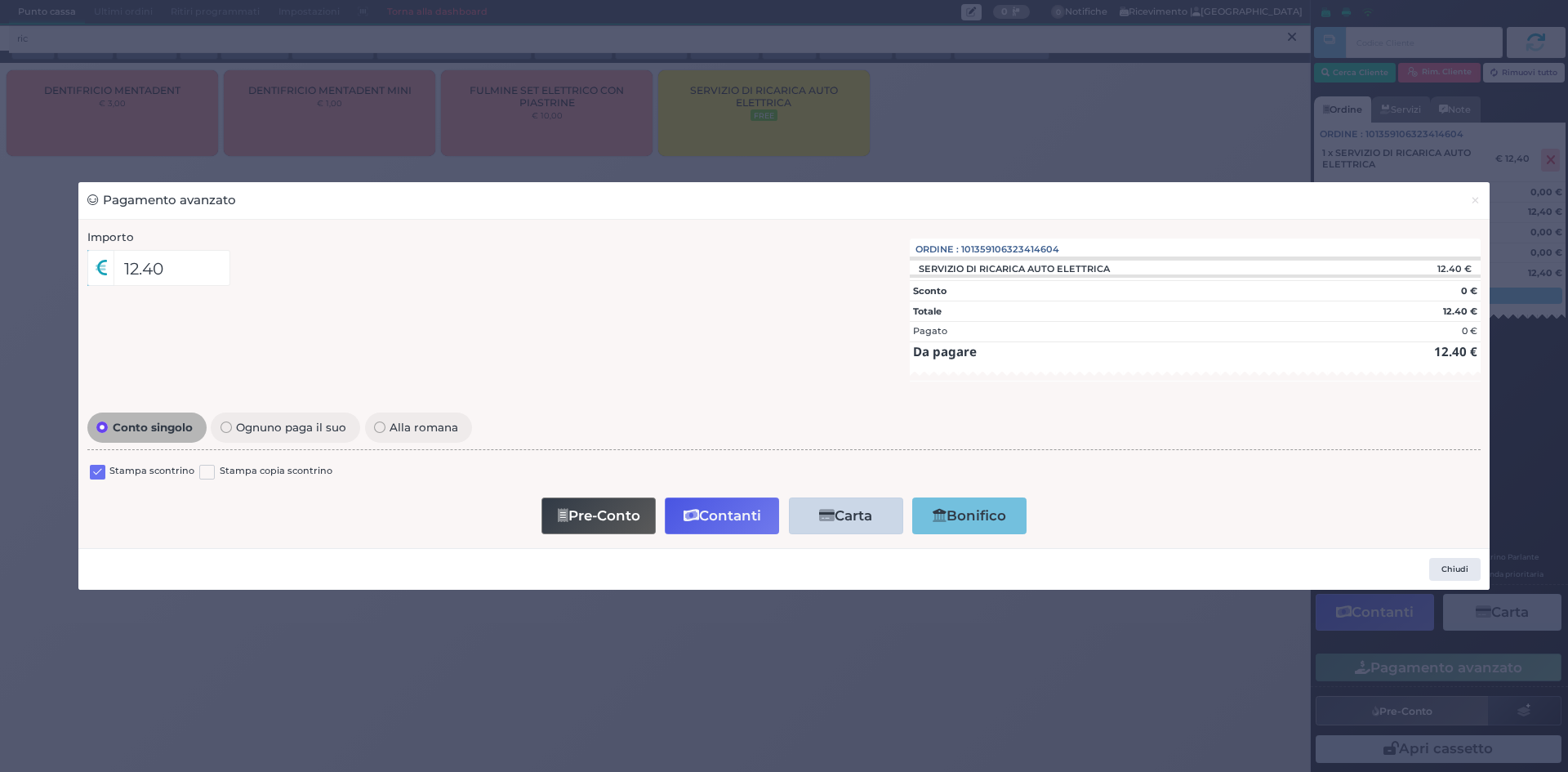
click at [114, 449] on div "Conto singolo Ognuno paga il suo Alla romana Stampa scontrino Stampa copia scon…" at bounding box center [784, 473] width 1410 height 130
click at [112, 467] on label "Stampa scontrino" at bounding box center [152, 472] width 85 height 15
click at [100, 474] on label at bounding box center [98, 473] width 15 height 15
click at [0, 0] on input "checkbox" at bounding box center [0, 0] width 0 height 0
click at [707, 520] on button "Contanti" at bounding box center [721, 516] width 114 height 37
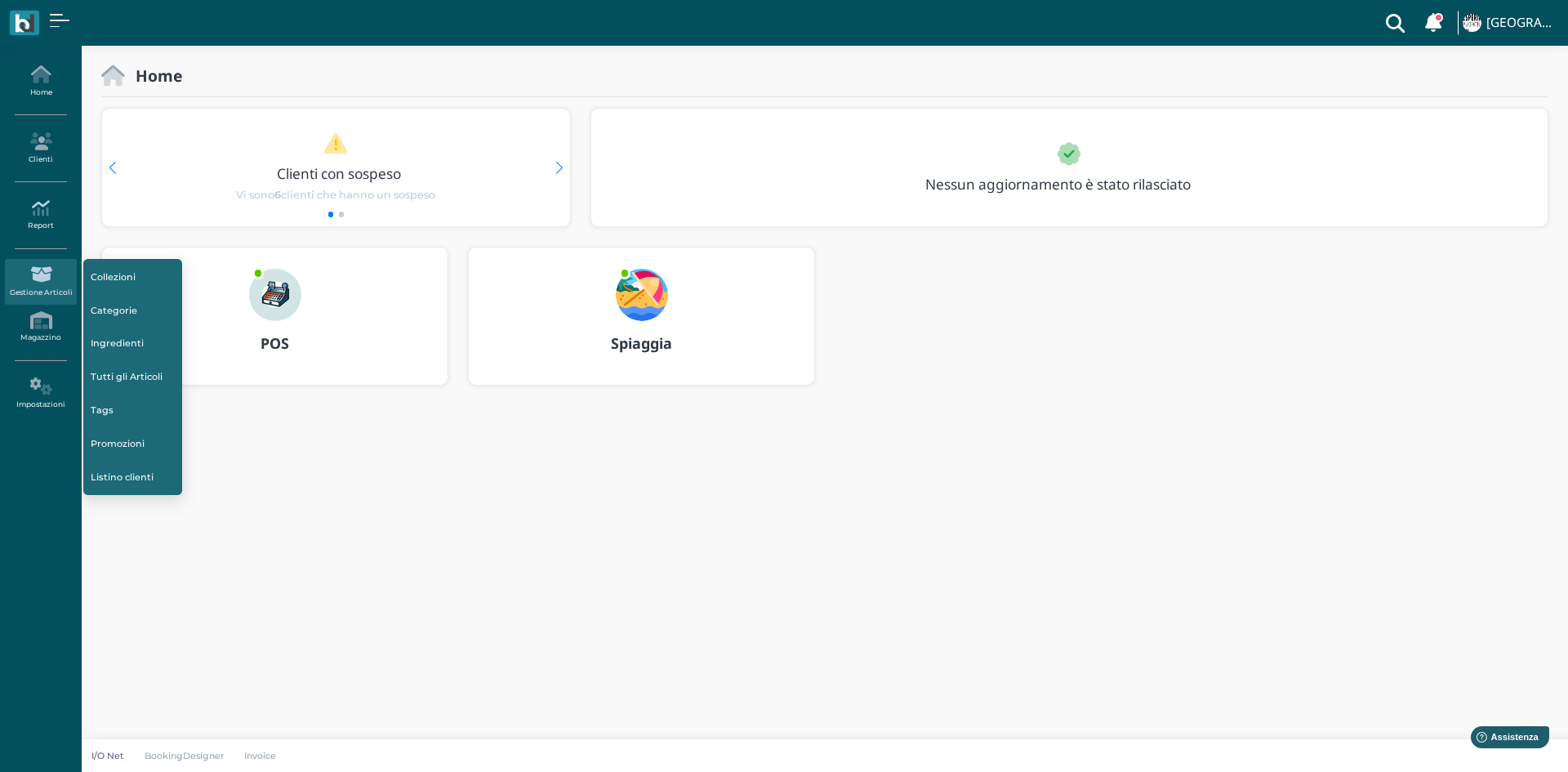
click at [45, 196] on link "Report" at bounding box center [40, 215] width 71 height 45
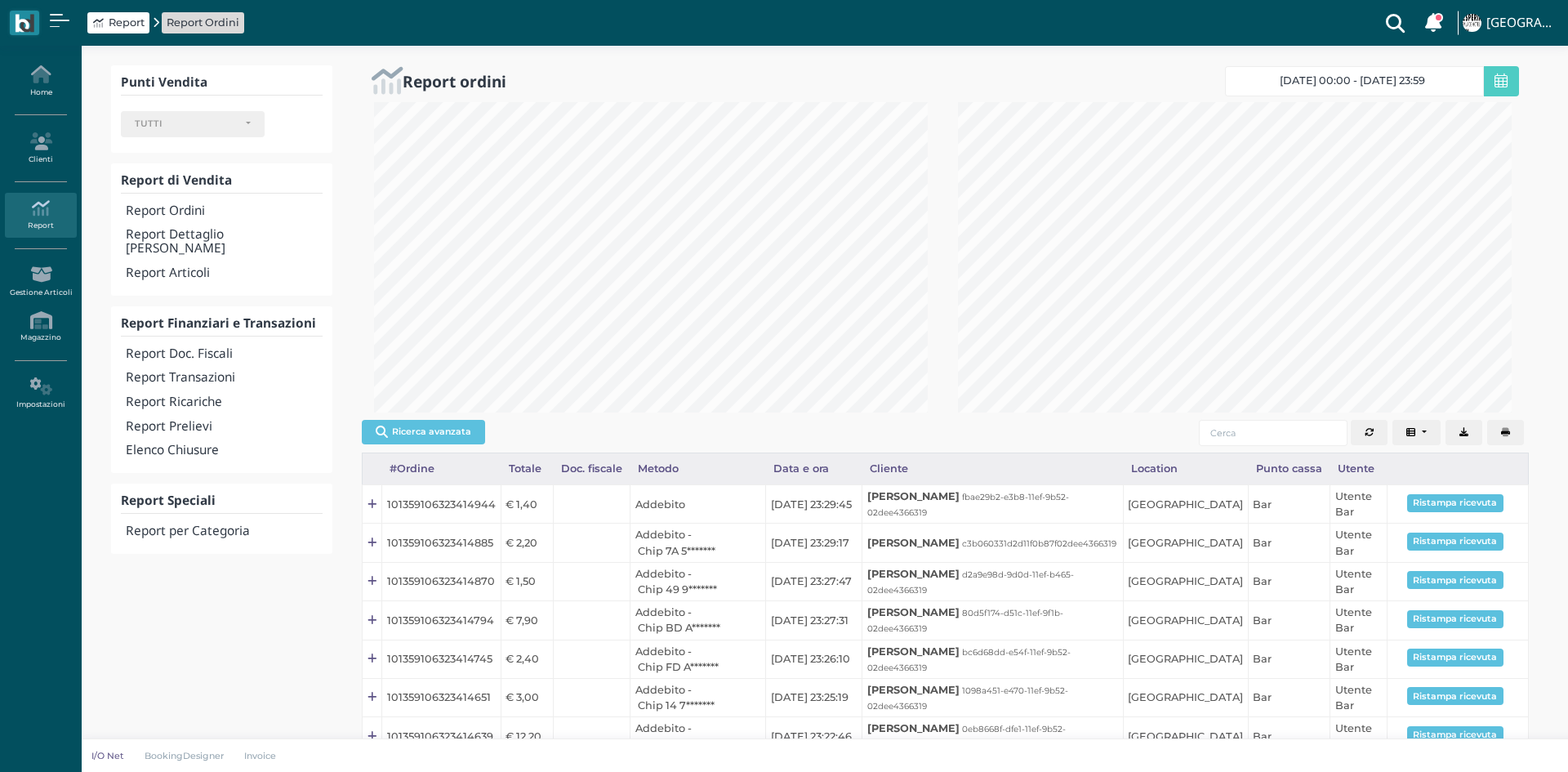
select select
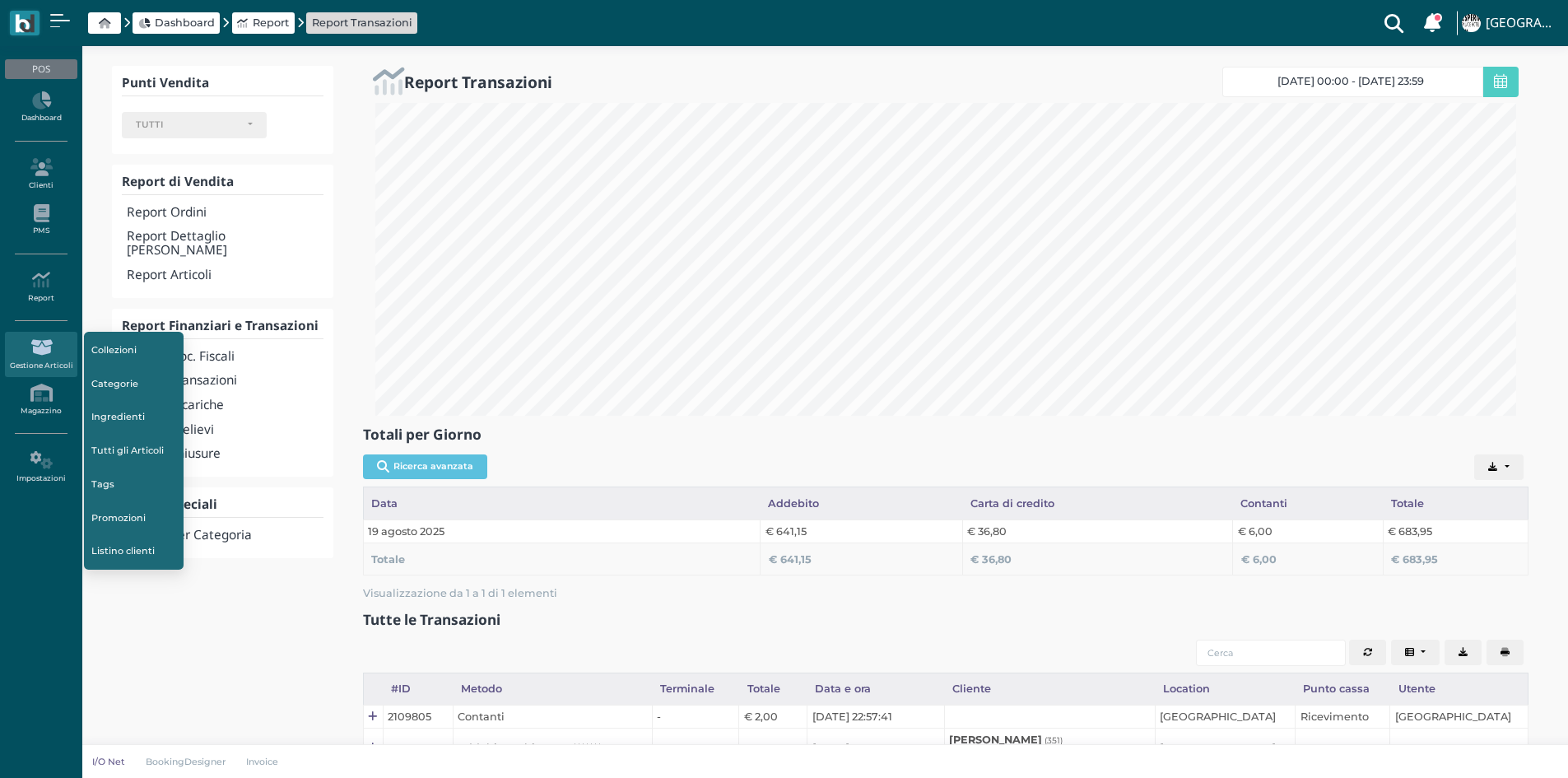
select select
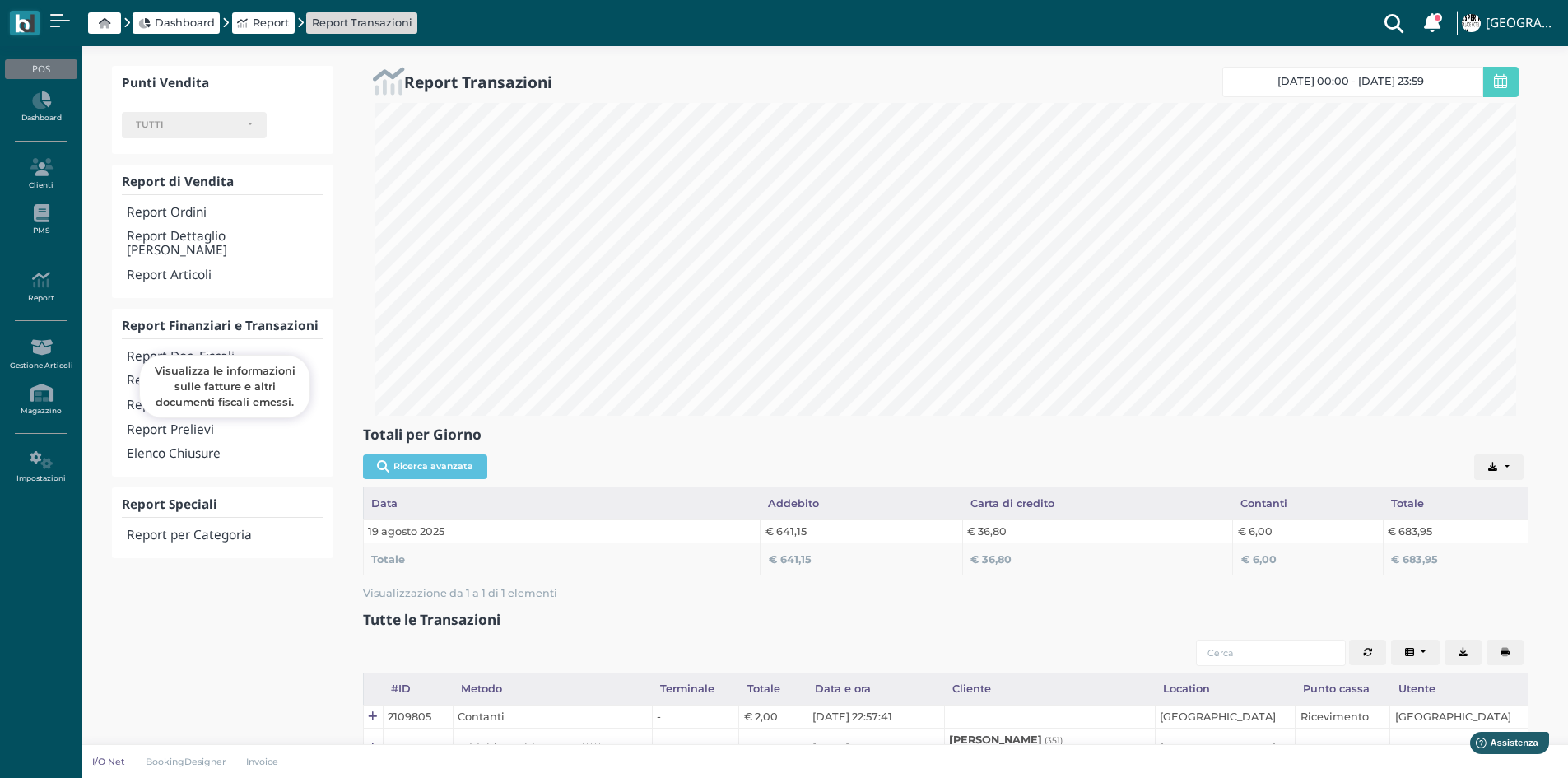
click at [236, 350] on h4 "Report Doc. Fiscali" at bounding box center [225, 357] width 196 height 14
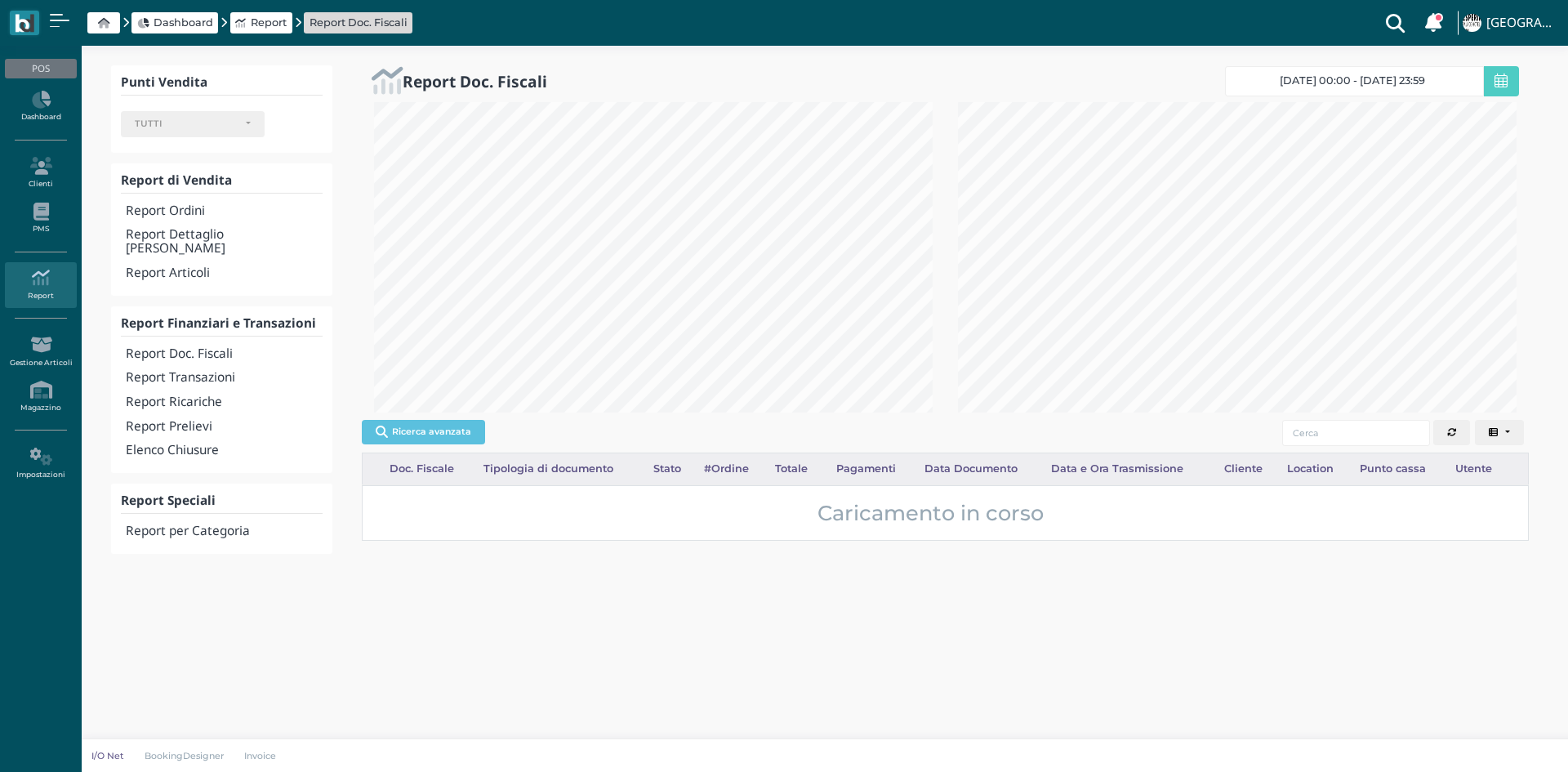
select select
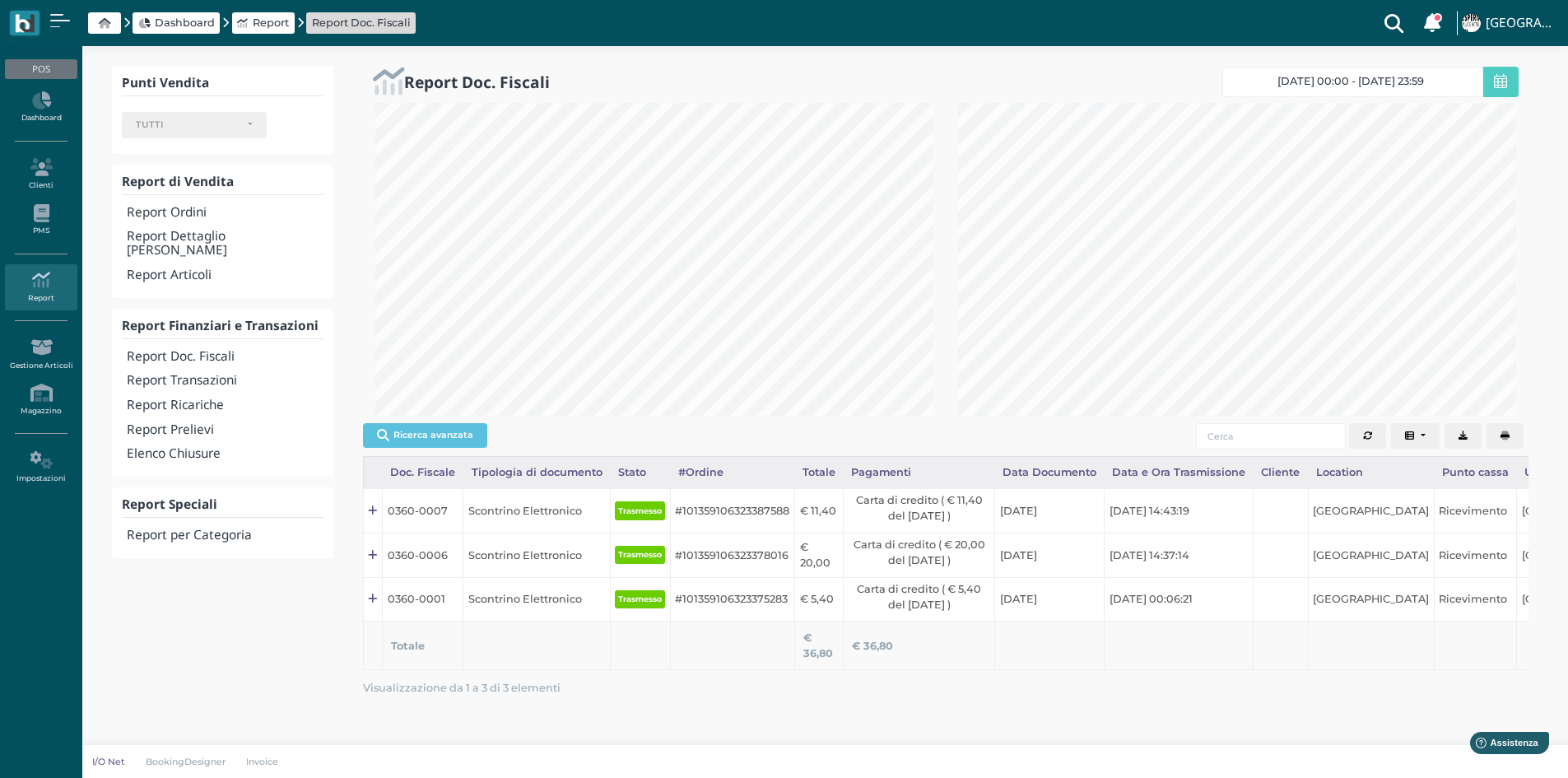
click at [1501, 426] on button "button" at bounding box center [1504, 436] width 37 height 26
click at [220, 373] on h4 "Report Transazioni" at bounding box center [225, 380] width 196 height 14
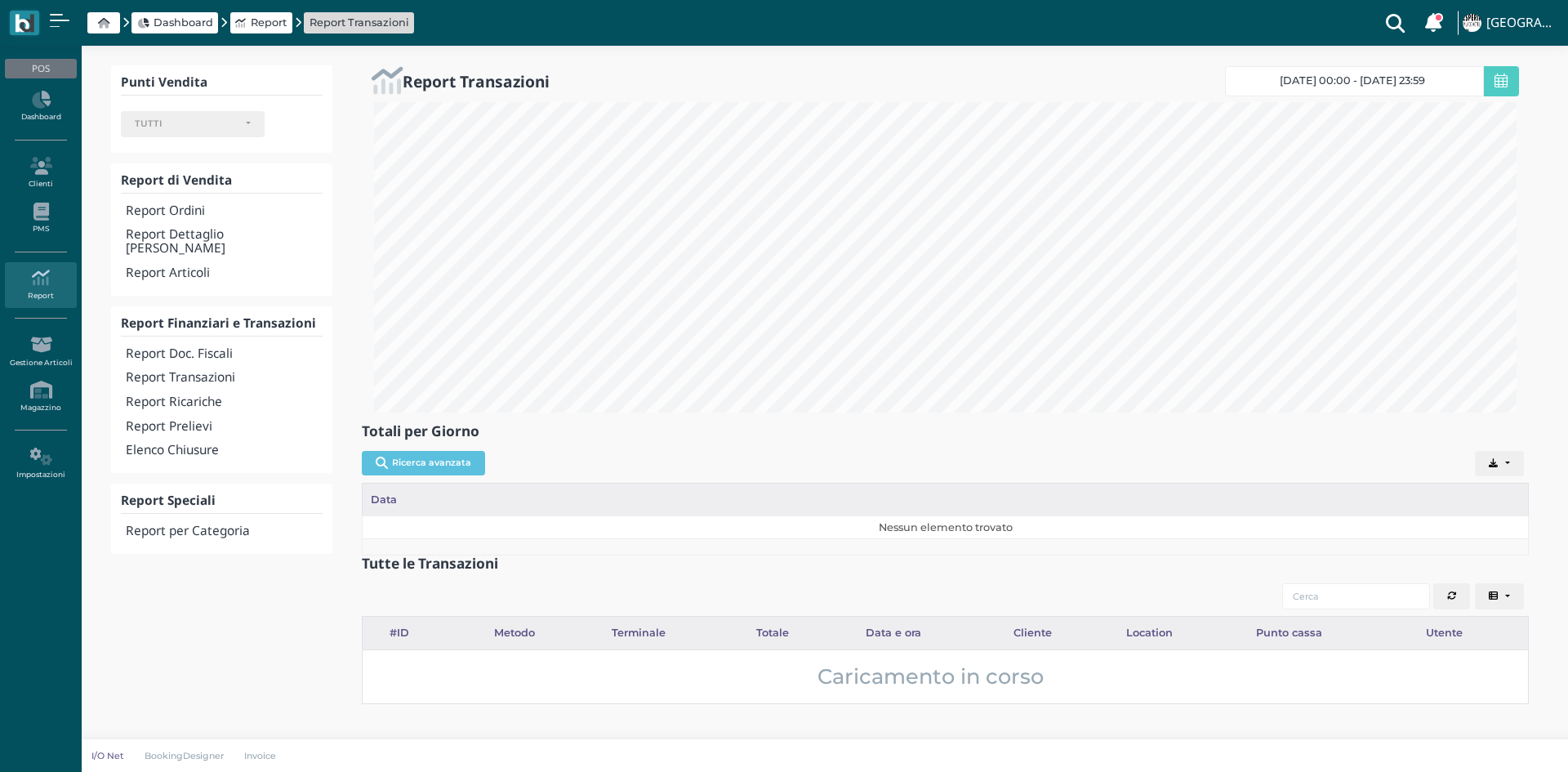
select select
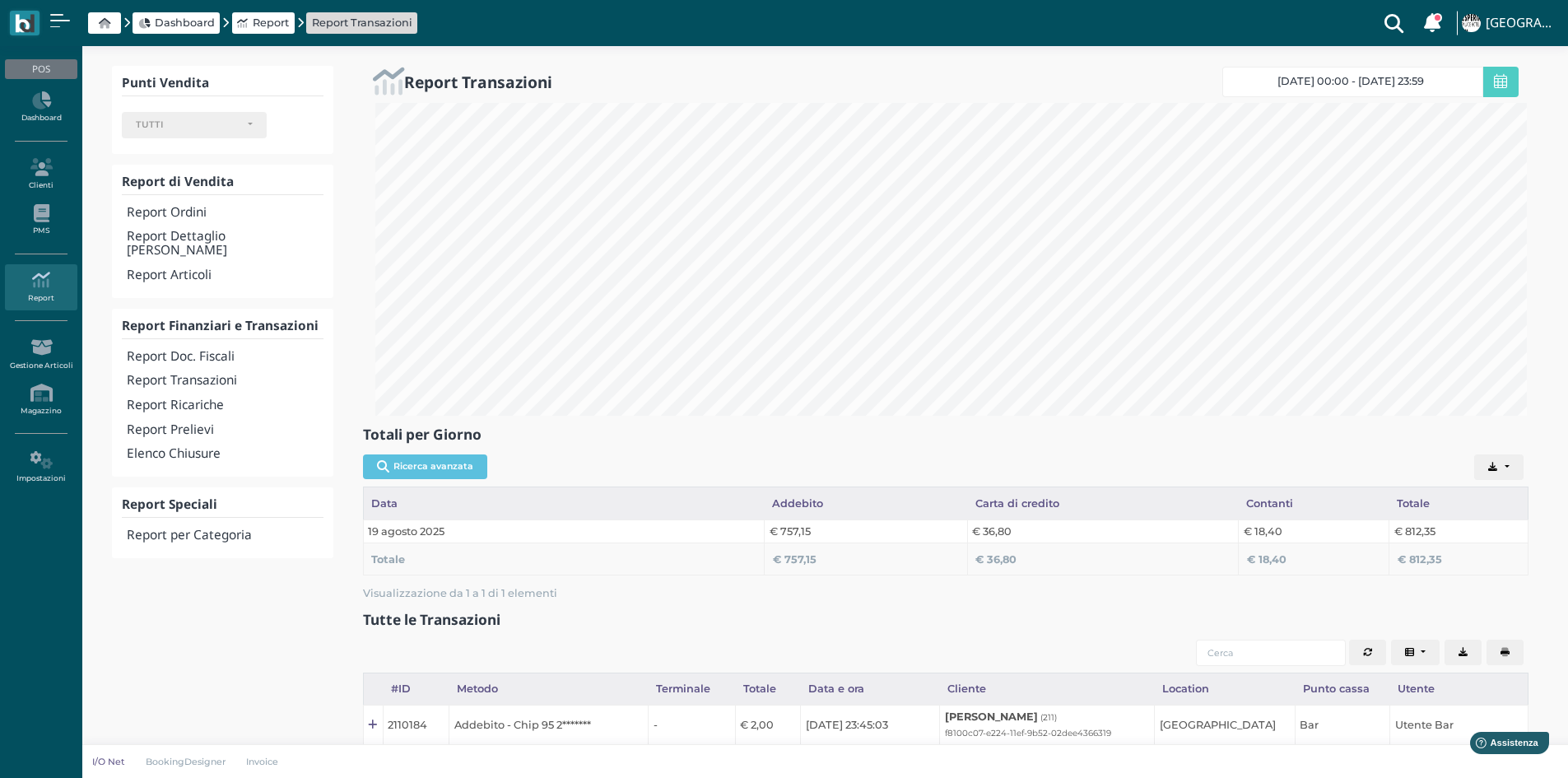
scroll to position [822708, 821802]
click at [202, 447] on h4 "Elenco Chiusure" at bounding box center [225, 454] width 196 height 14
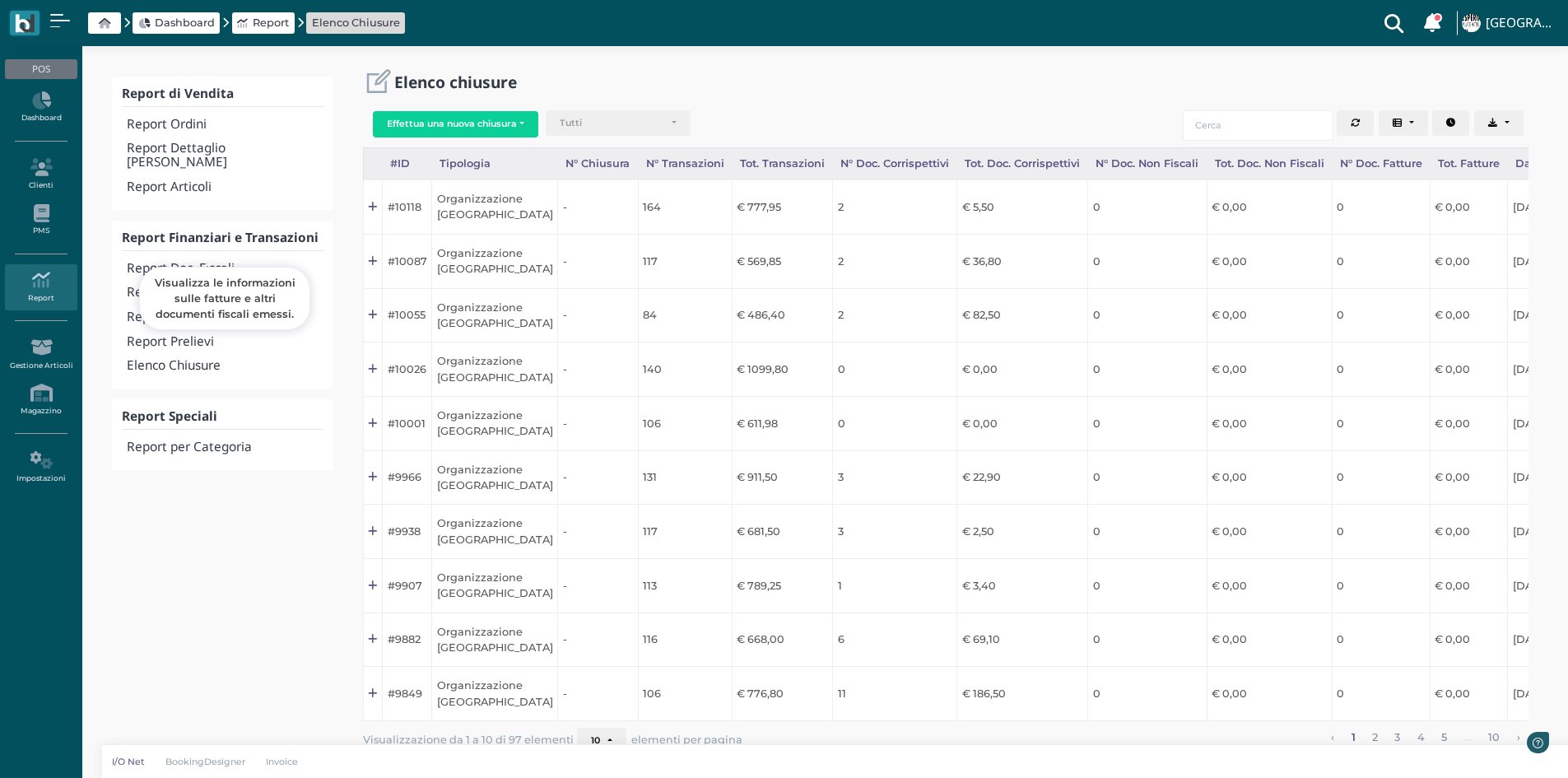
click at [202, 262] on h4 "Report Doc. Fiscali" at bounding box center [225, 269] width 196 height 14
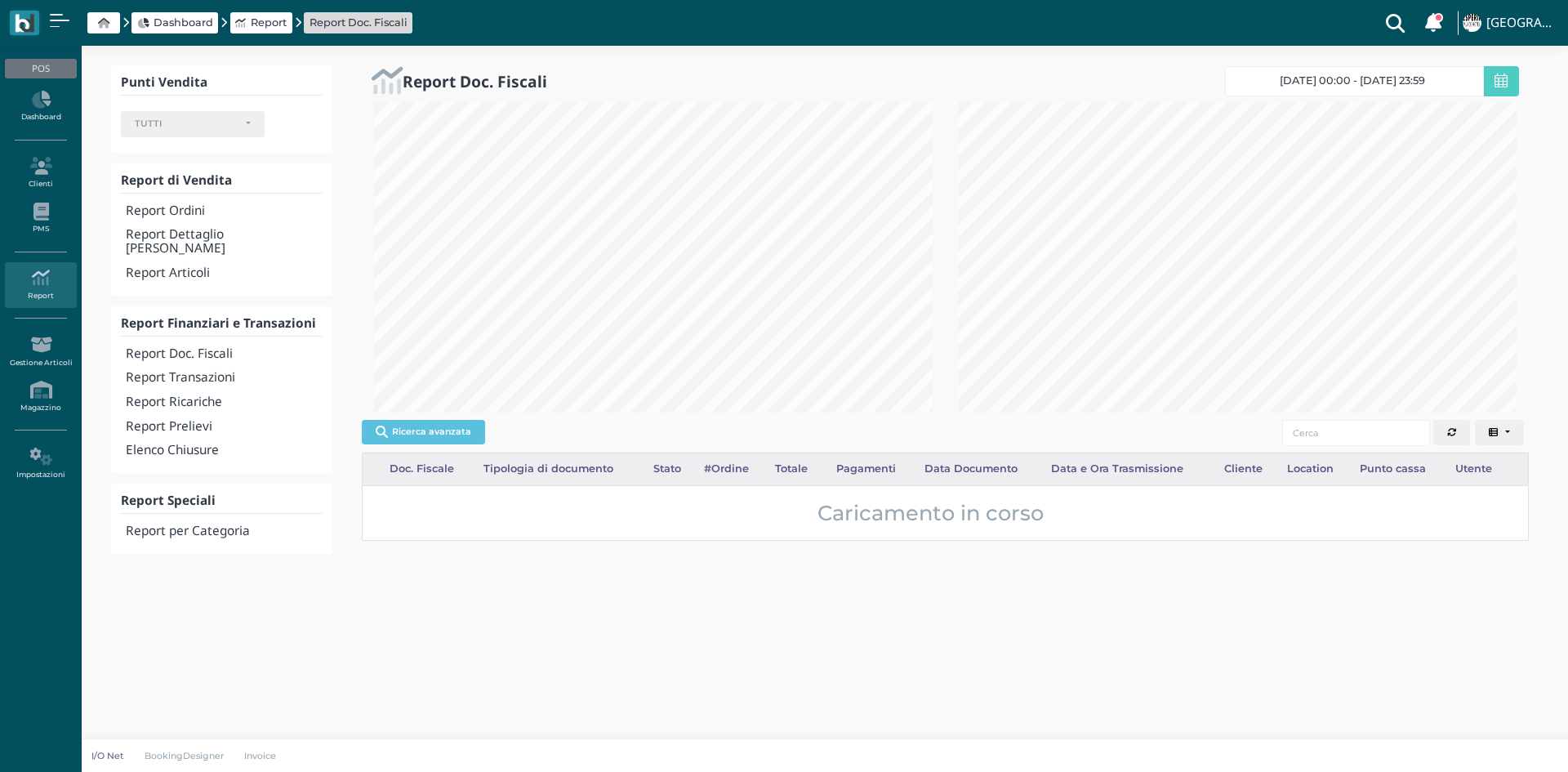
select select
drag, startPoint x: 200, startPoint y: 269, endPoint x: 227, endPoint y: 292, distance: 35.5
drag, startPoint x: 227, startPoint y: 292, endPoint x: 256, endPoint y: 250, distance: 51.0
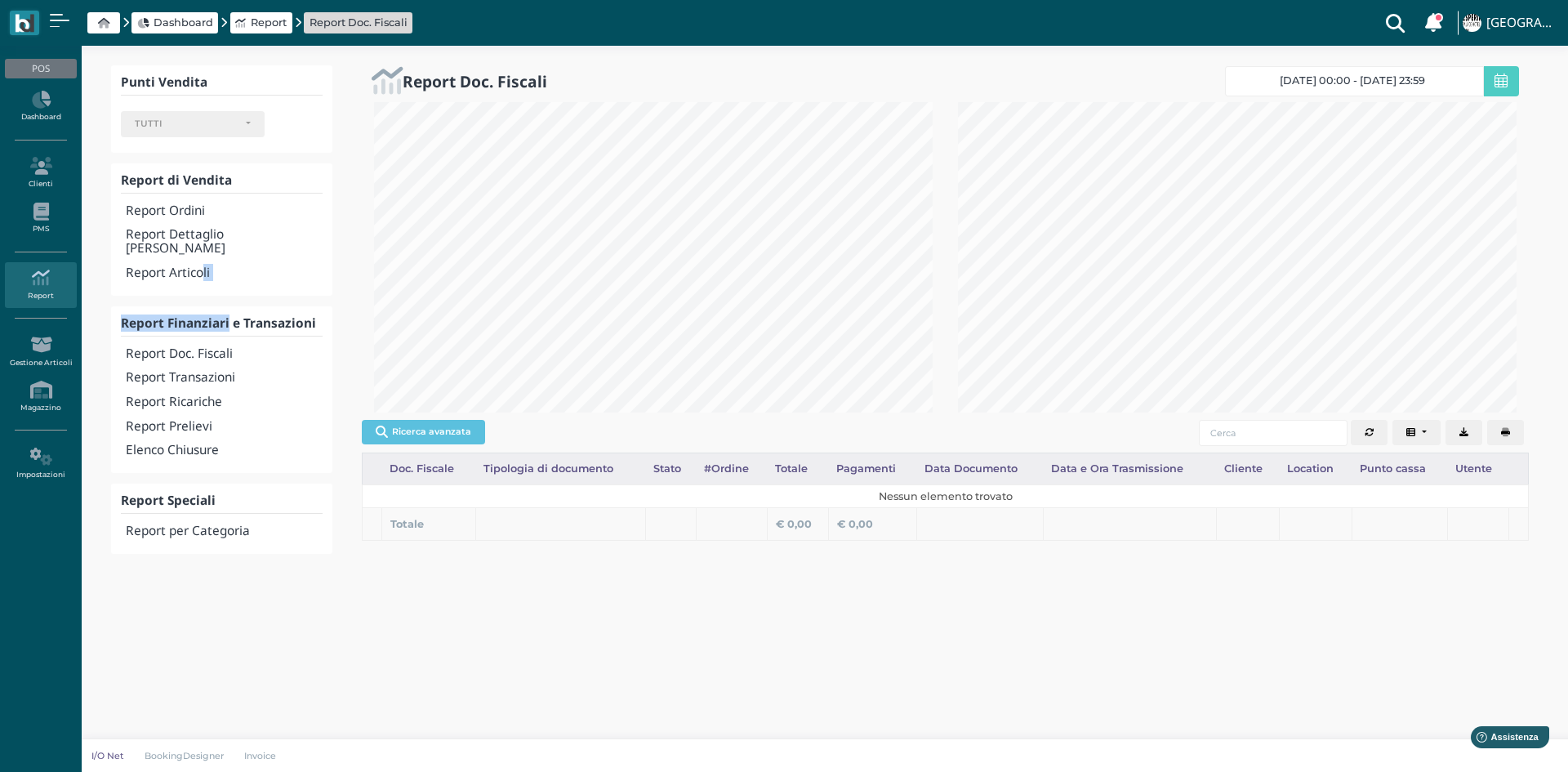
click at [256, 262] on div "Report Articoli" at bounding box center [221, 274] width 202 height 25
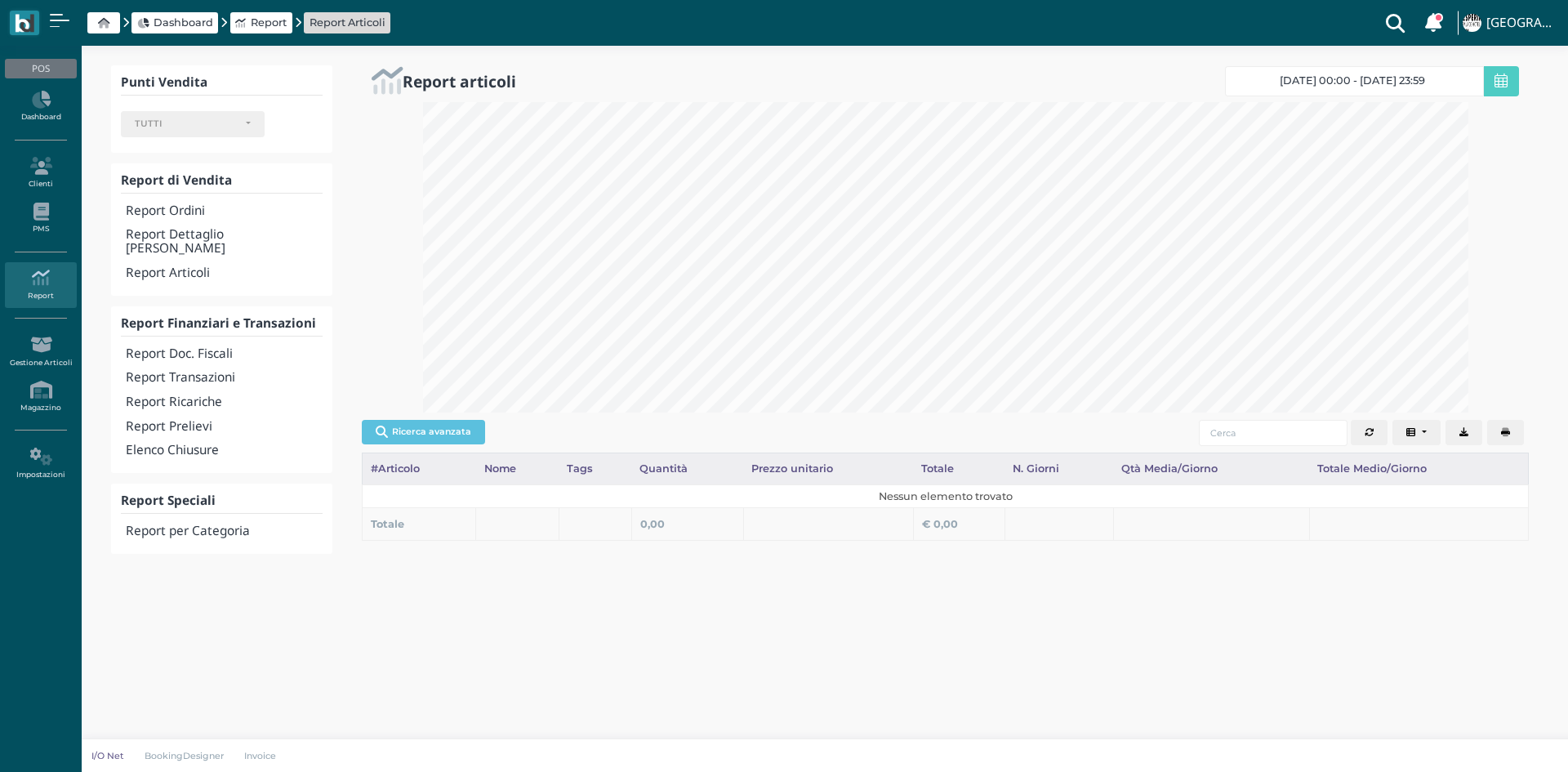
select select
click at [202, 443] on h4 "Elenco Chiusure" at bounding box center [224, 450] width 196 height 14
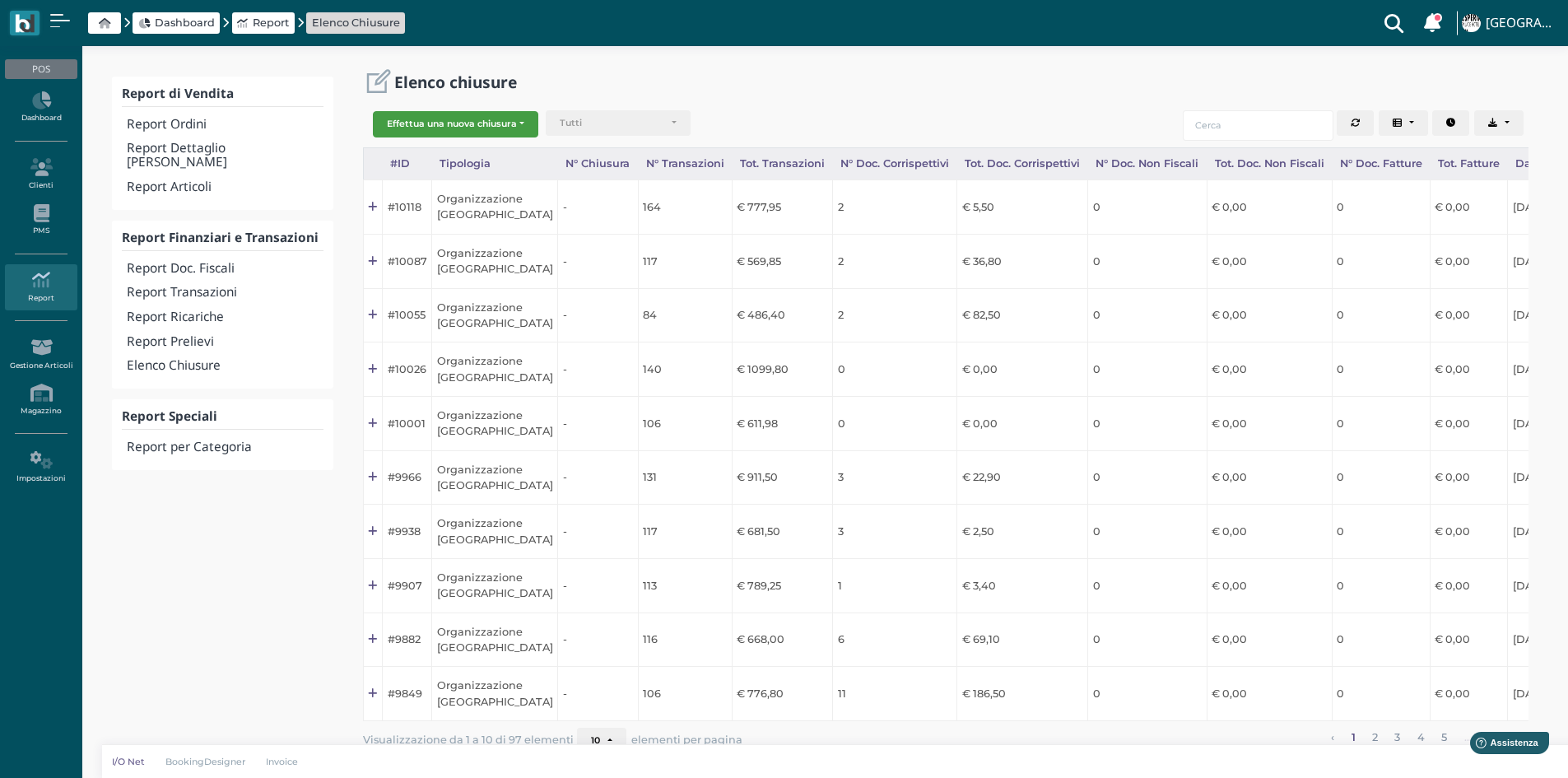
click at [471, 118] on button "Effettua una nuova chiusura" at bounding box center [455, 124] width 165 height 26
click at [472, 151] on span "Organizzazione" at bounding box center [437, 150] width 128 height 22
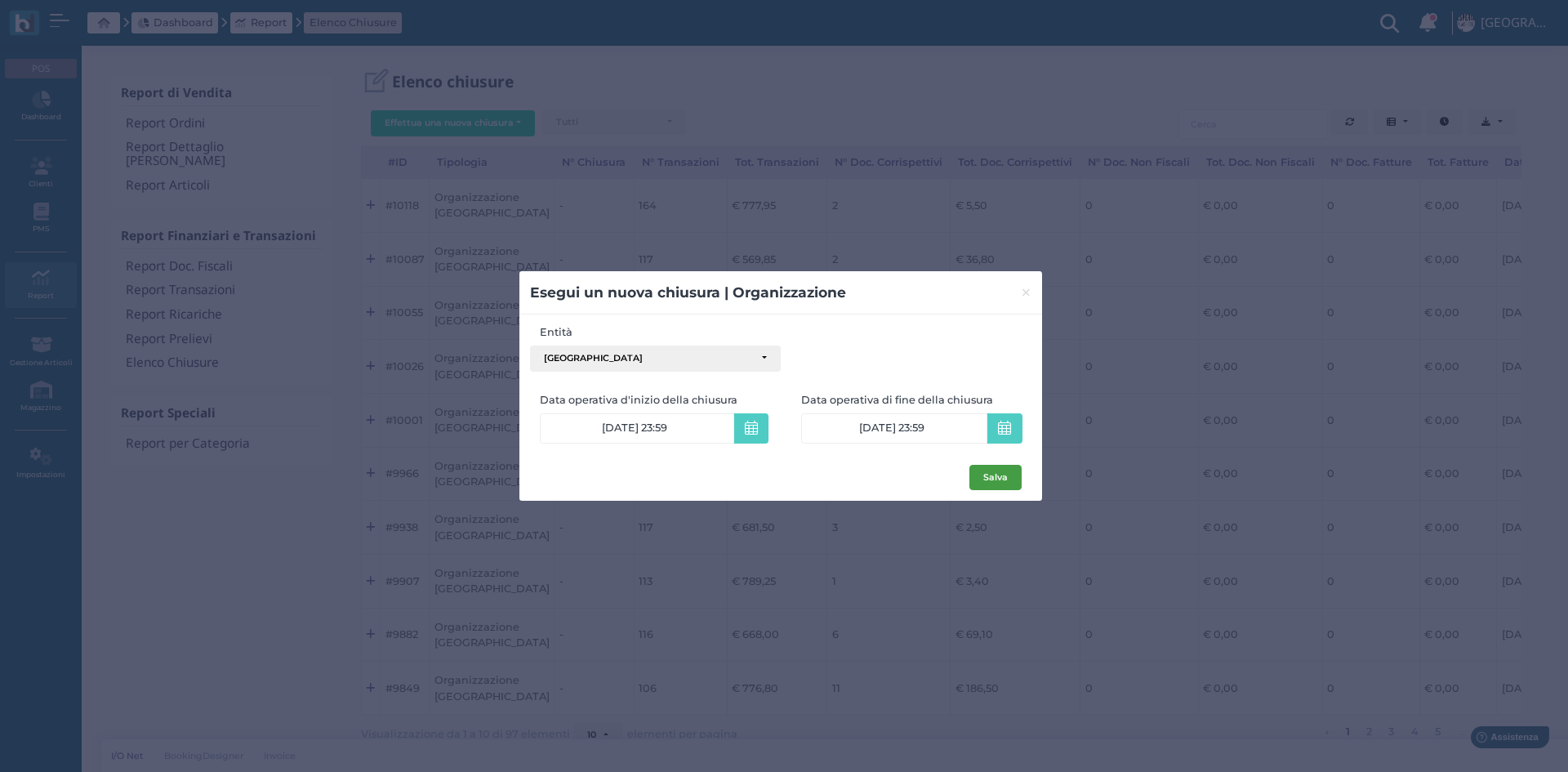
click at [981, 482] on button "Salva" at bounding box center [995, 478] width 52 height 26
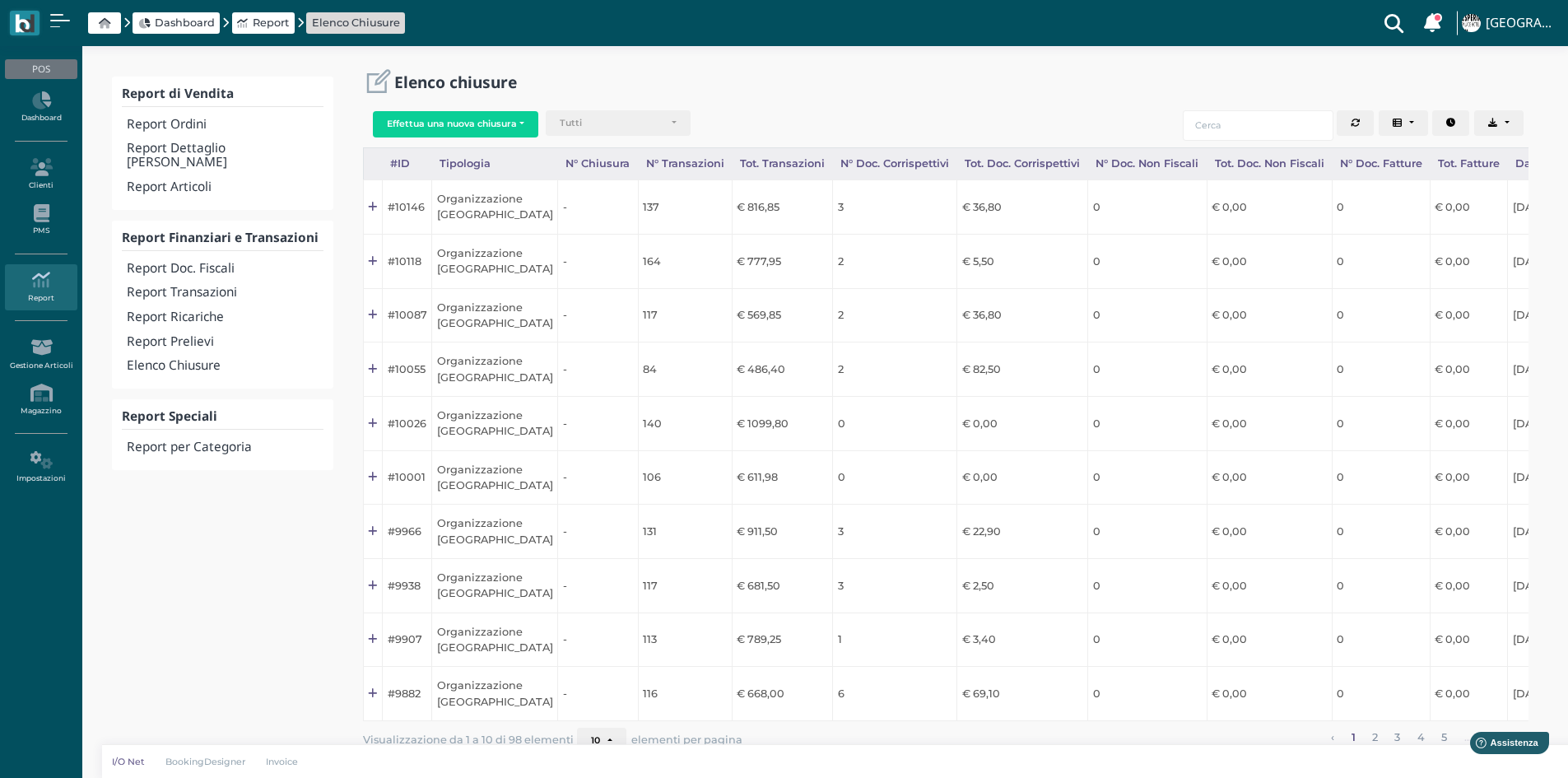
scroll to position [0, 164]
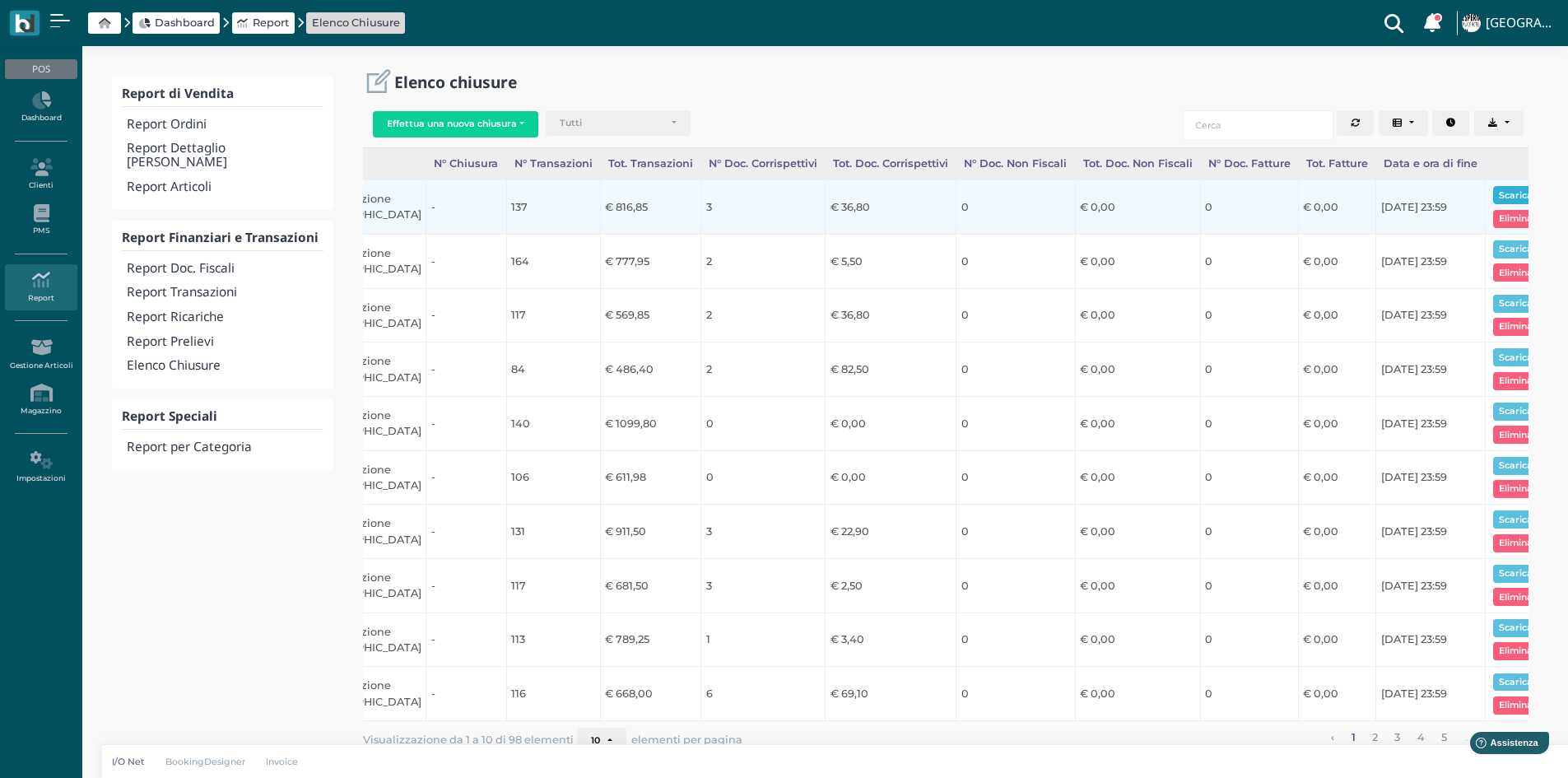
click at [1493, 192] on button "Scarica pdf" at bounding box center [1524, 194] width 63 height 18
